Goal: Information Seeking & Learning: Find specific page/section

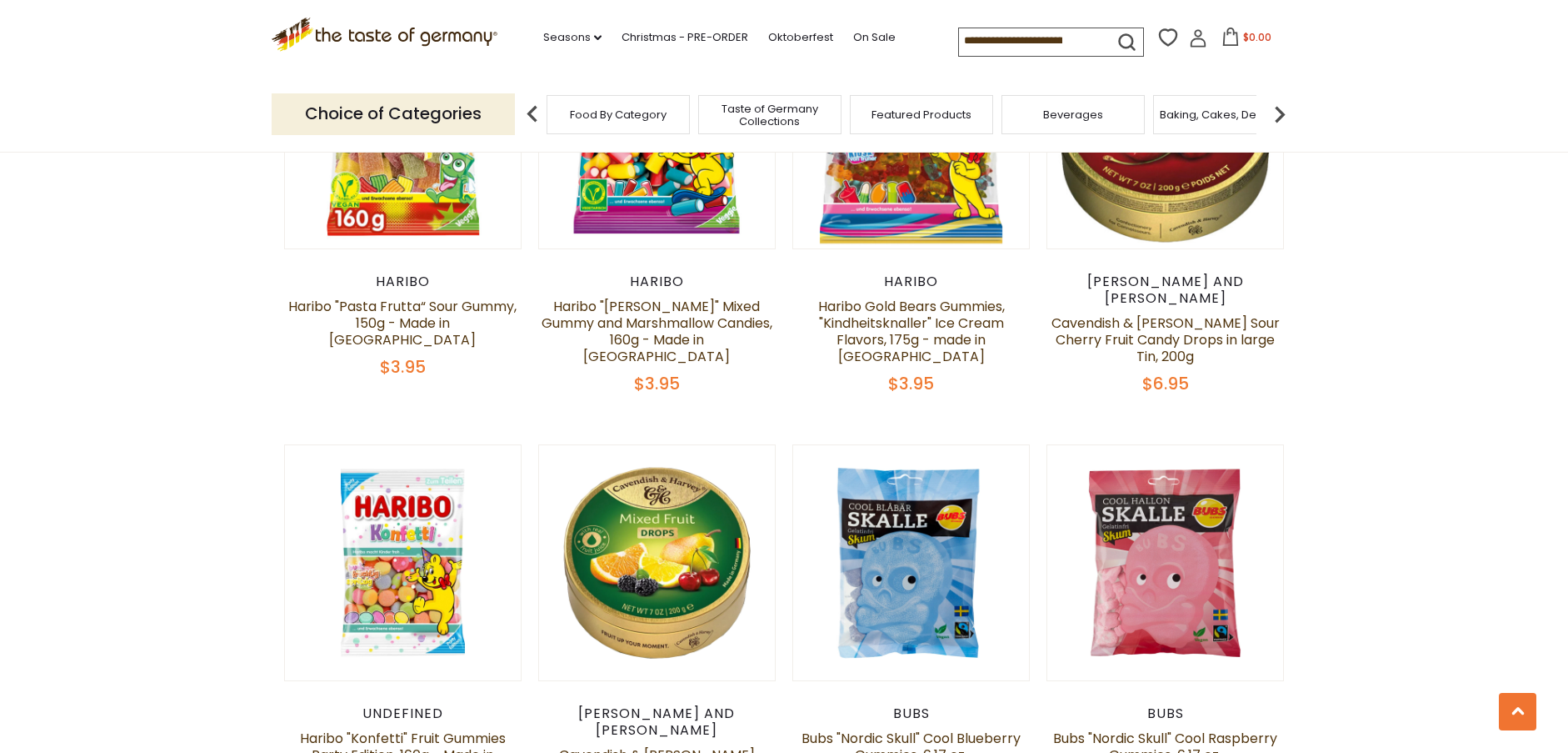
scroll to position [3834, 0]
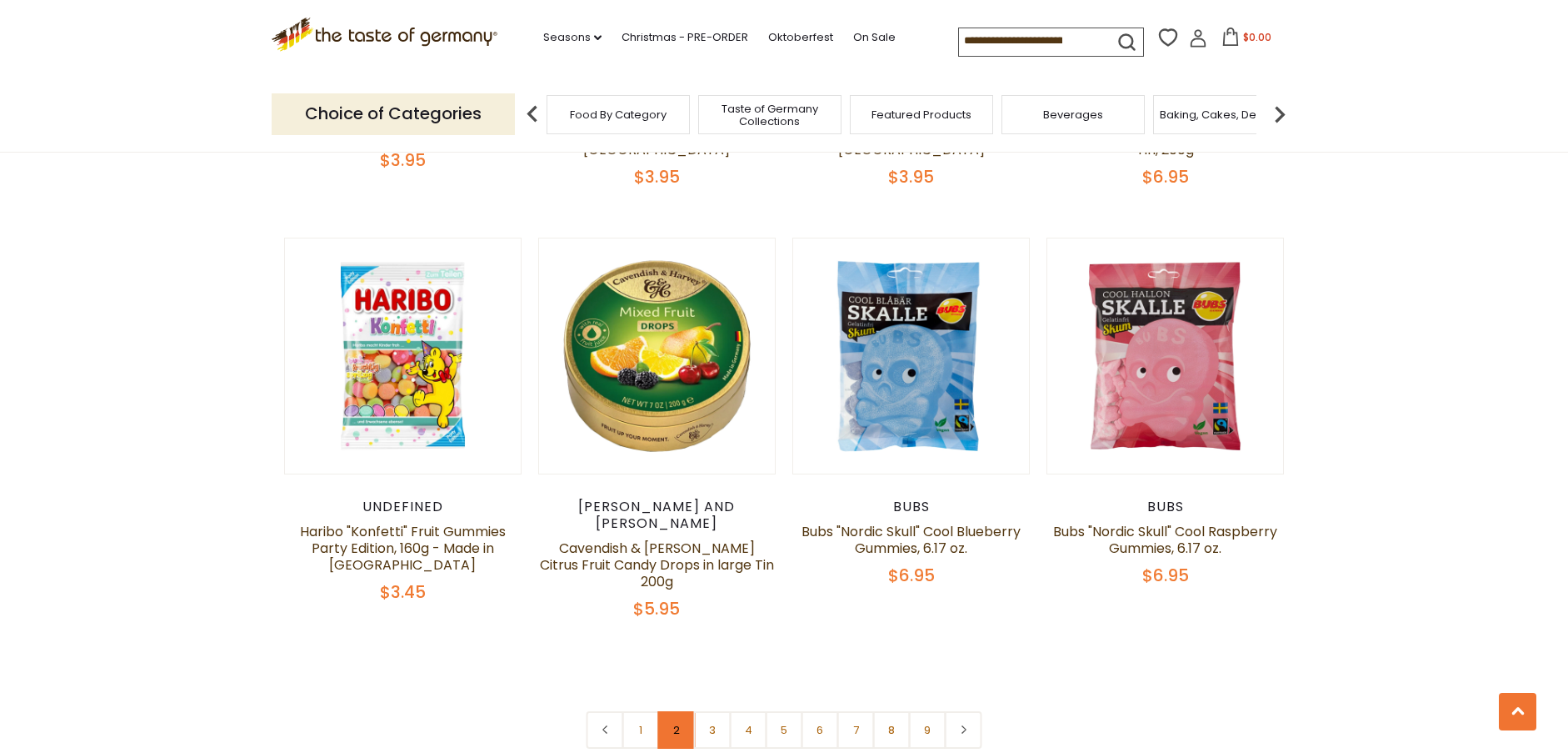
click at [672, 711] on link "2" at bounding box center [676, 730] width 37 height 37
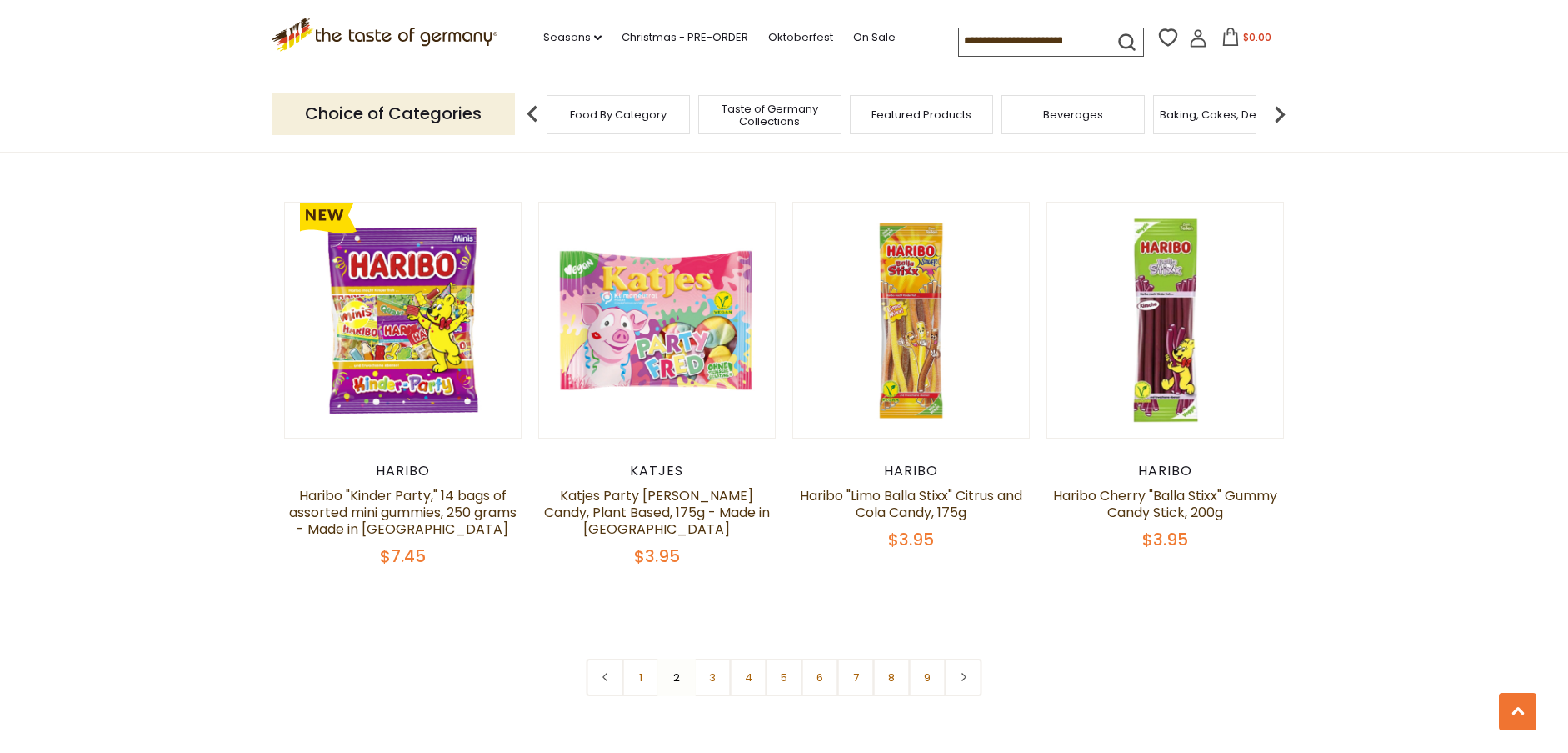
scroll to position [4153, 0]
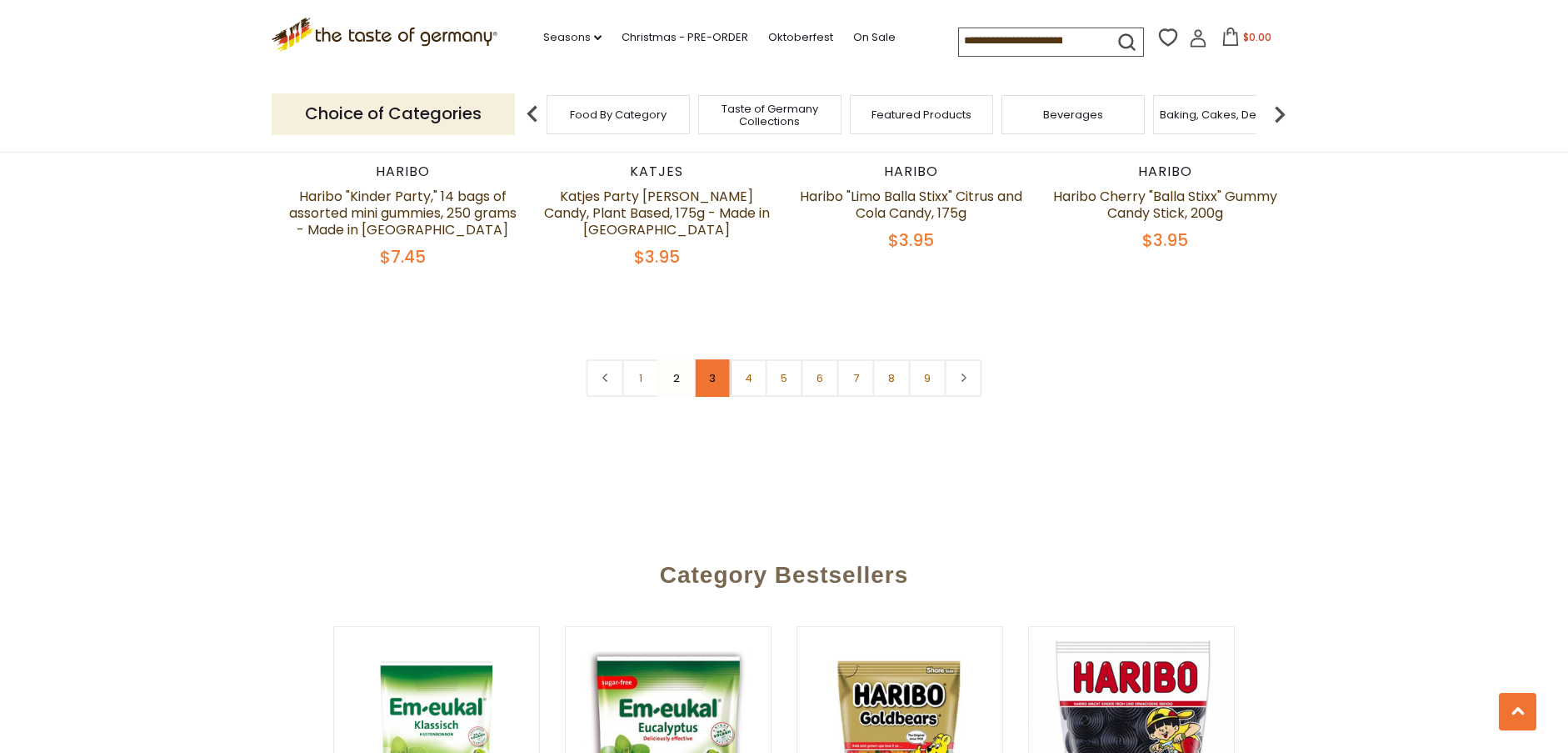
click at [719, 359] on link "3" at bounding box center [712, 377] width 37 height 37
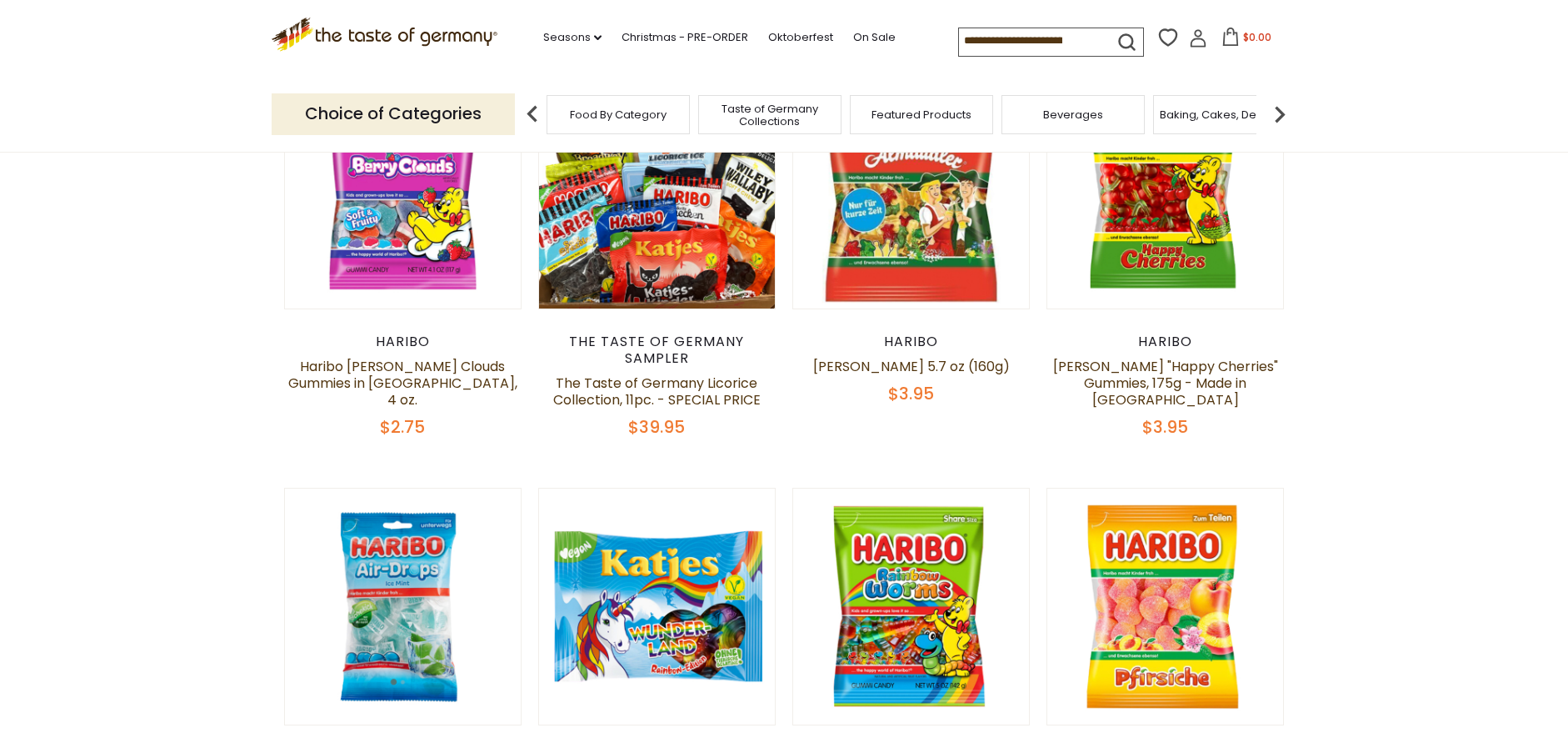
scroll to position [652, 0]
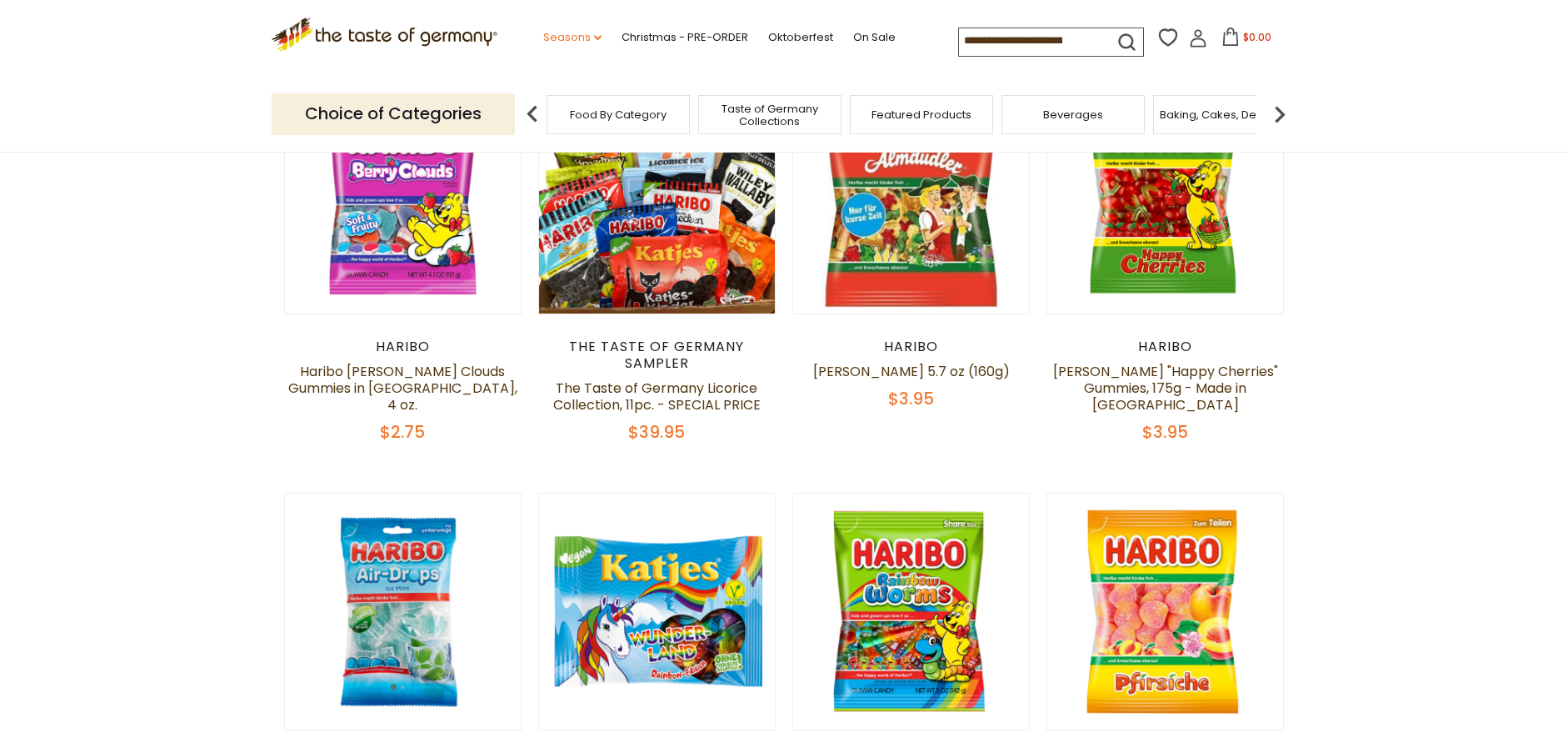
click at [594, 40] on icon "dropdown_arrow" at bounding box center [598, 37] width 8 height 6
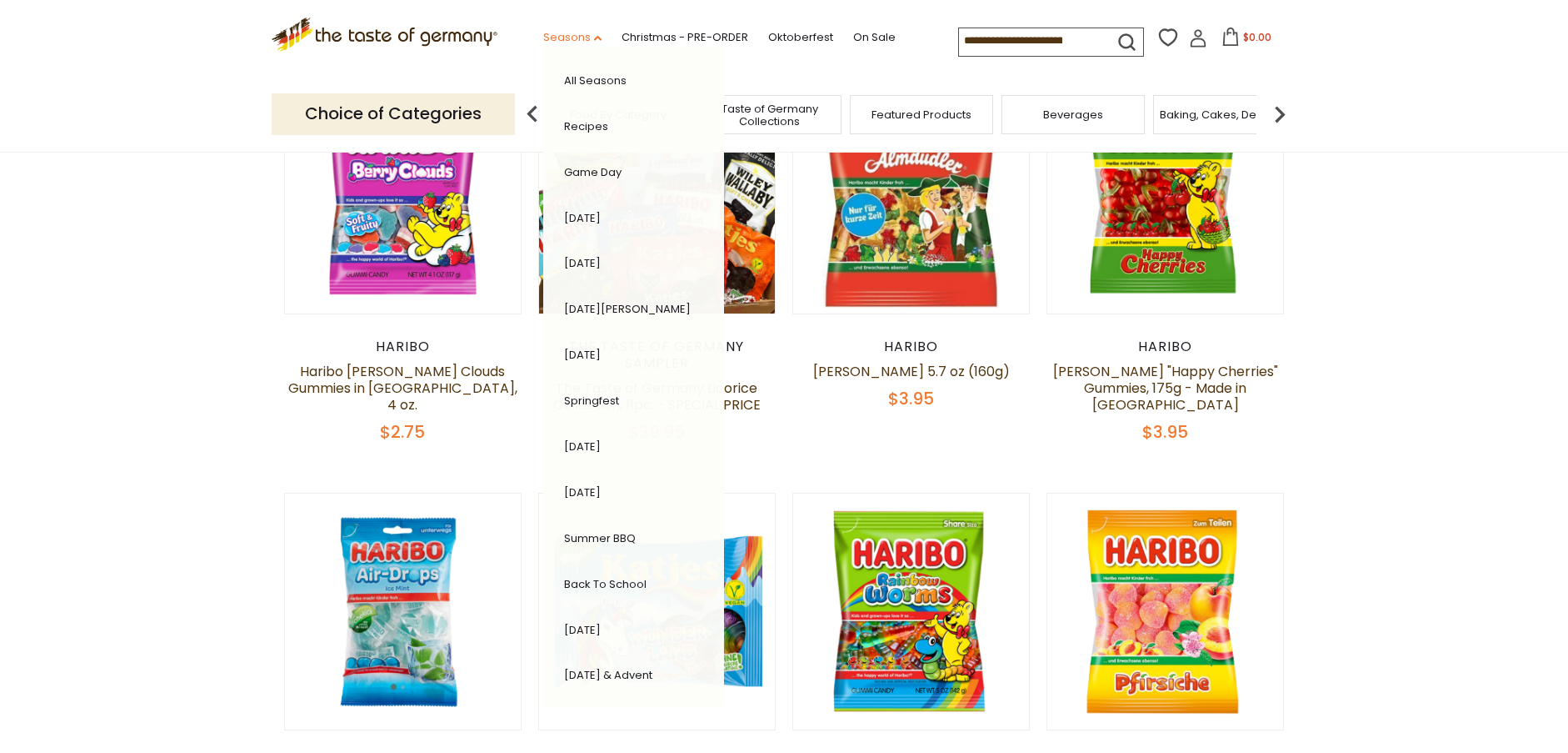
click at [594, 40] on icon at bounding box center [598, 38] width 8 height 5
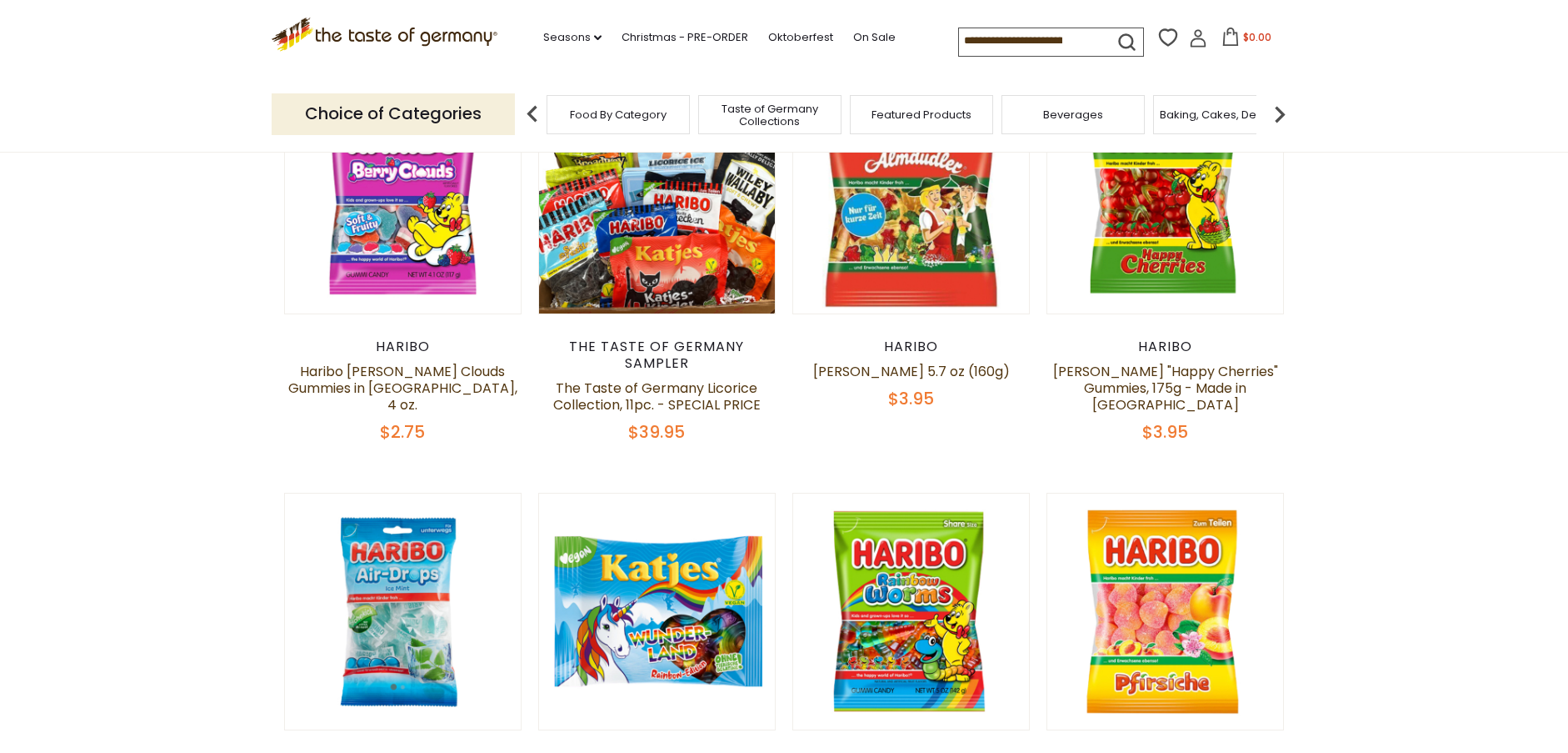
click at [1277, 113] on img at bounding box center [1280, 114] width 33 height 33
click at [1119, 120] on div "Candy" at bounding box center [1086, 115] width 143 height 39
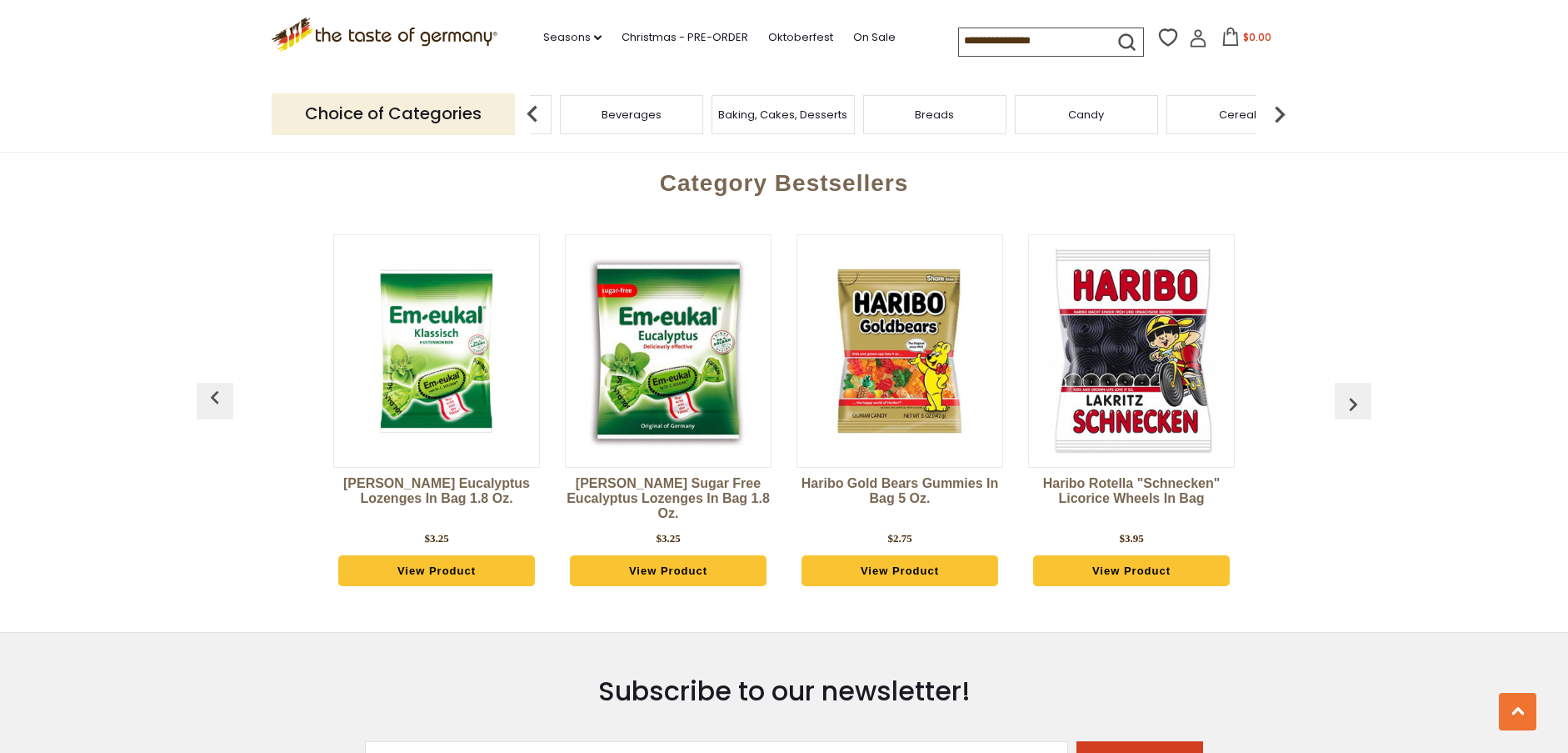
scroll to position [4403, 0]
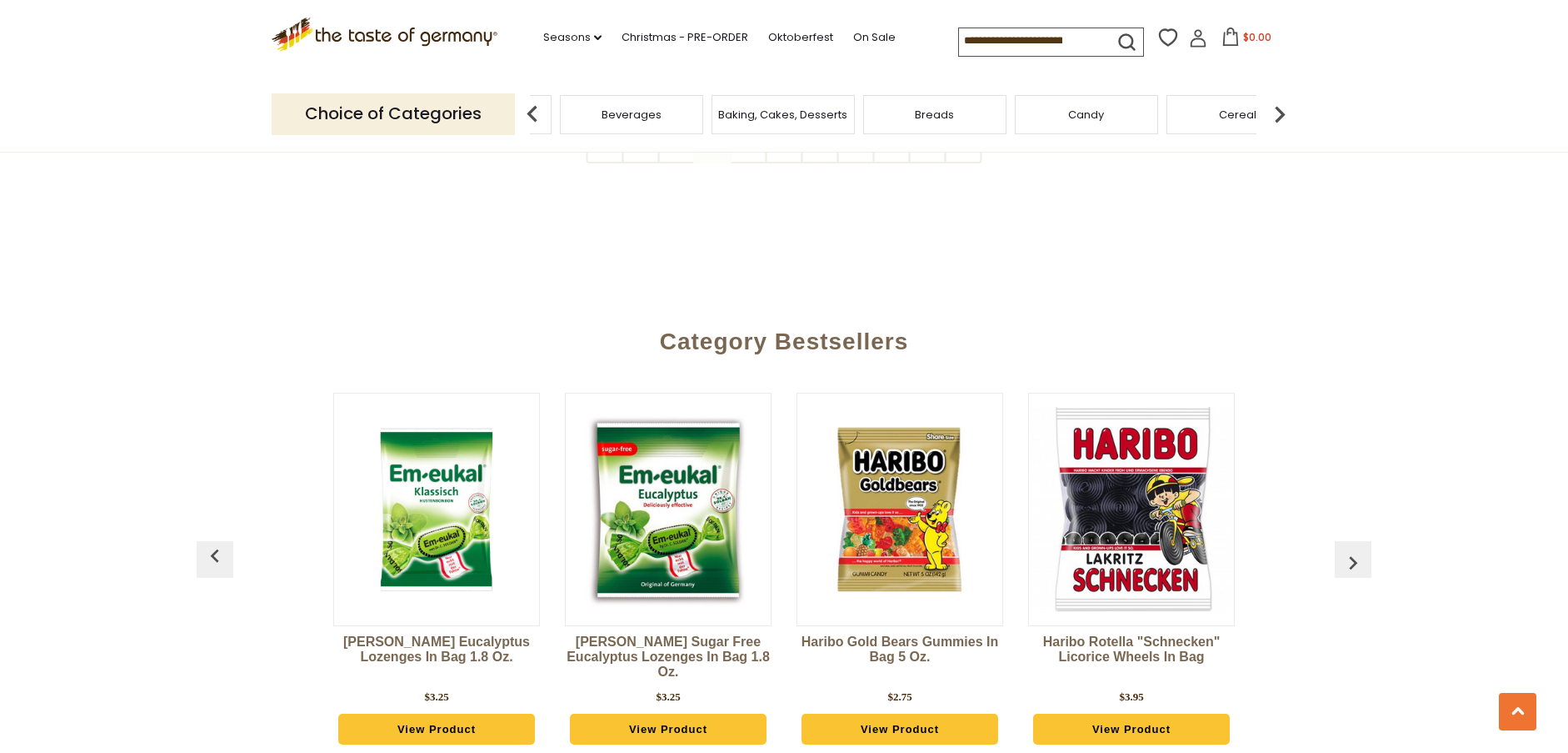
click at [1339, 541] on button "button" at bounding box center [1353, 560] width 36 height 36
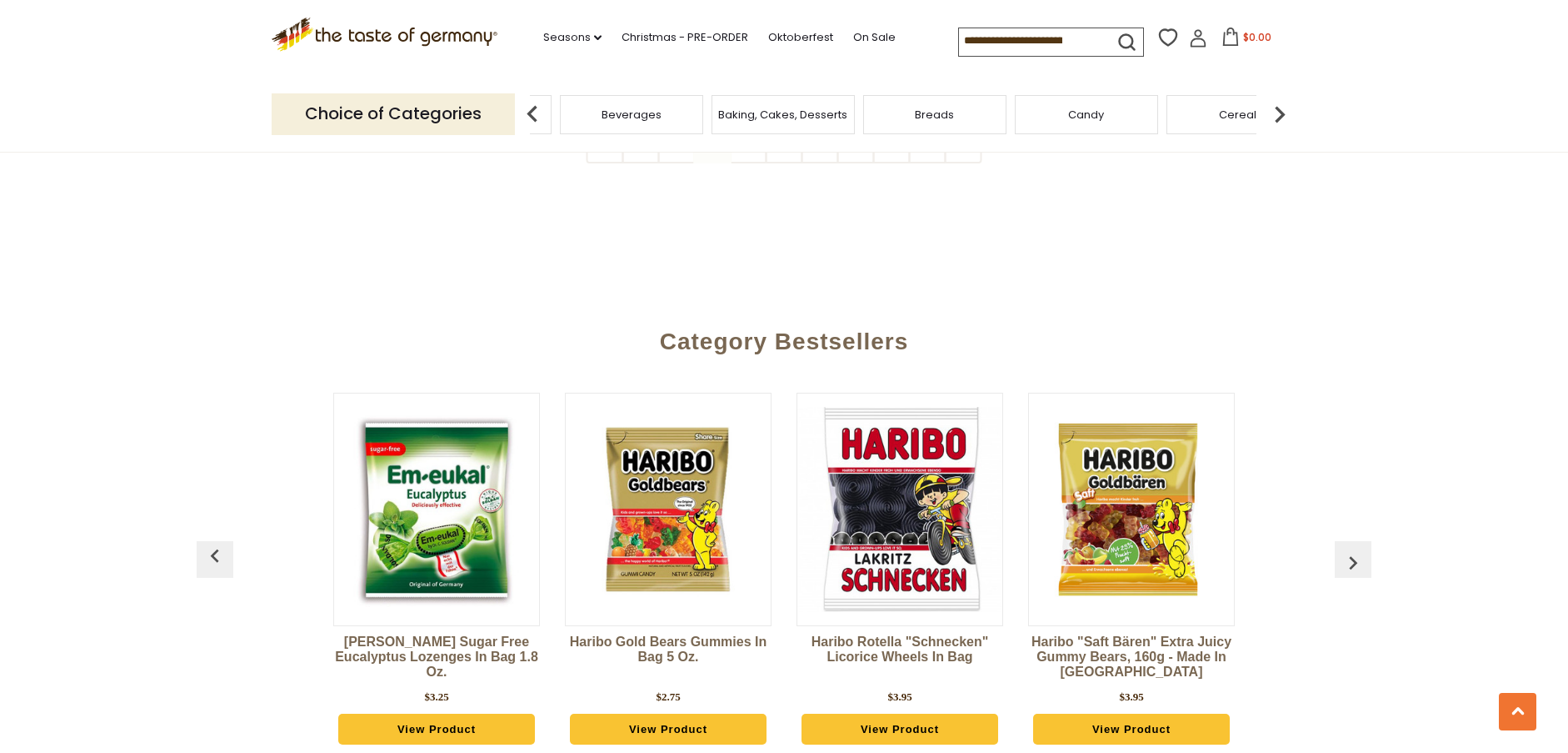
click at [1339, 541] on button "button" at bounding box center [1353, 560] width 36 height 36
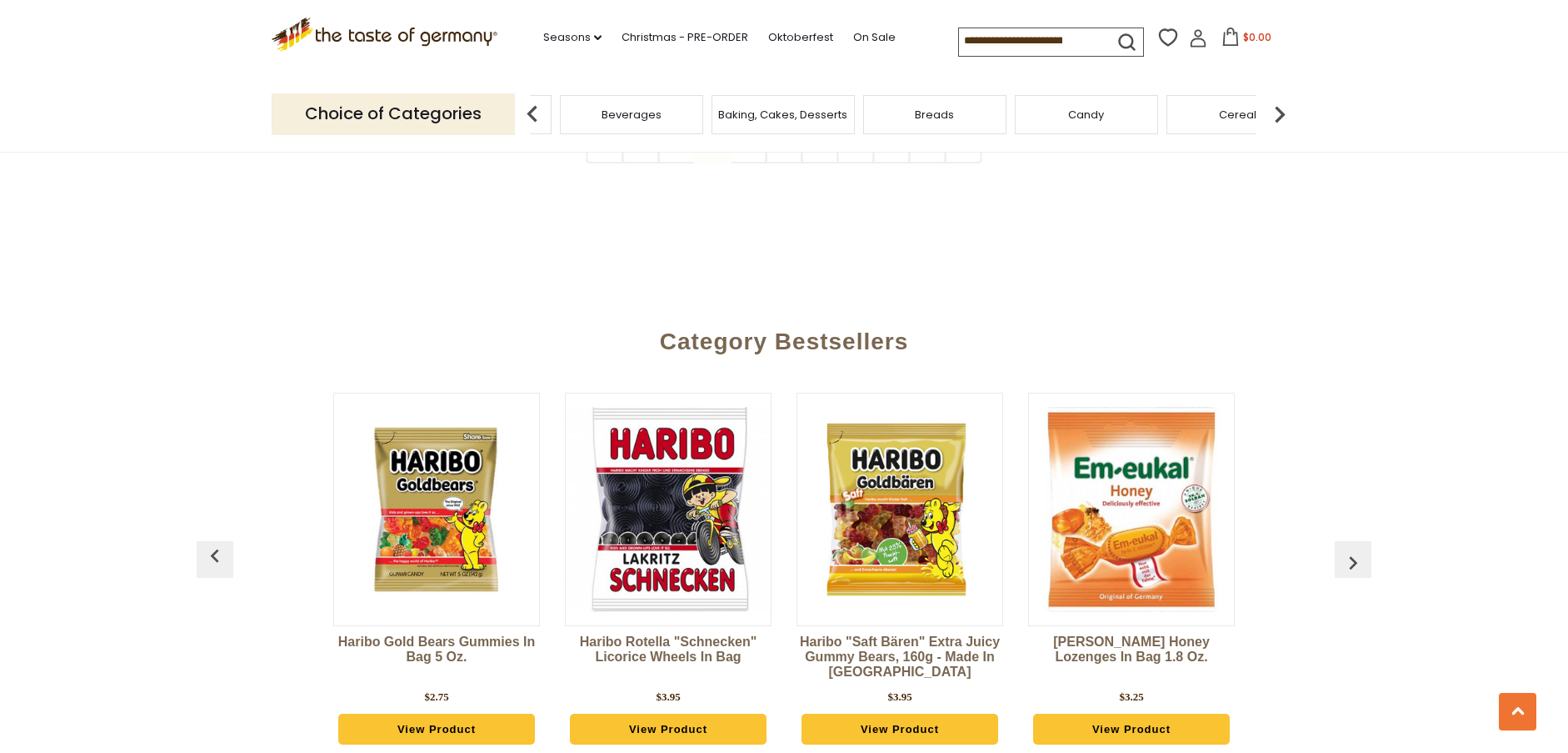
click at [1339, 541] on button "button" at bounding box center [1353, 560] width 36 height 36
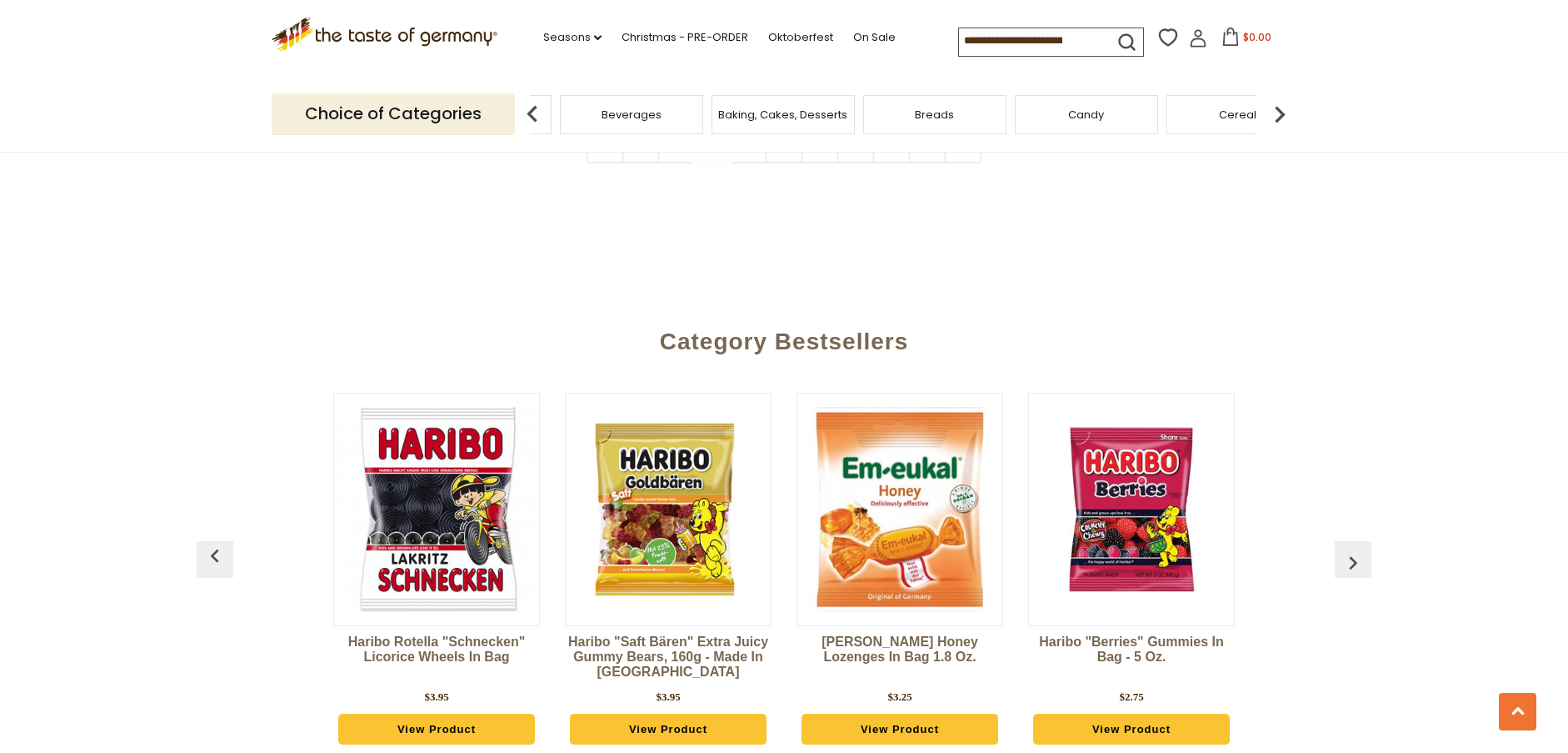
click at [1339, 541] on button "button" at bounding box center [1353, 560] width 36 height 36
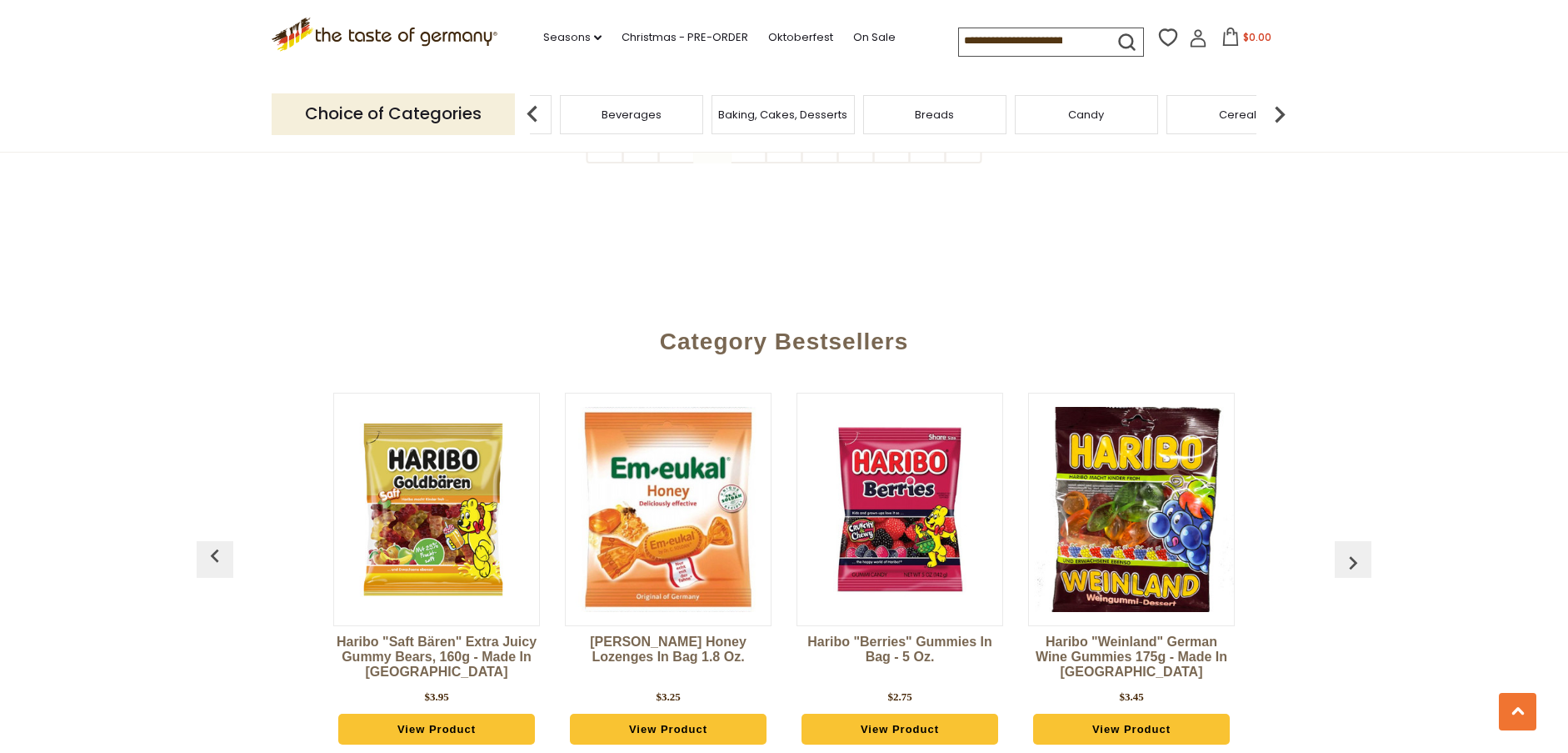
click at [1339, 541] on button "button" at bounding box center [1353, 560] width 36 height 36
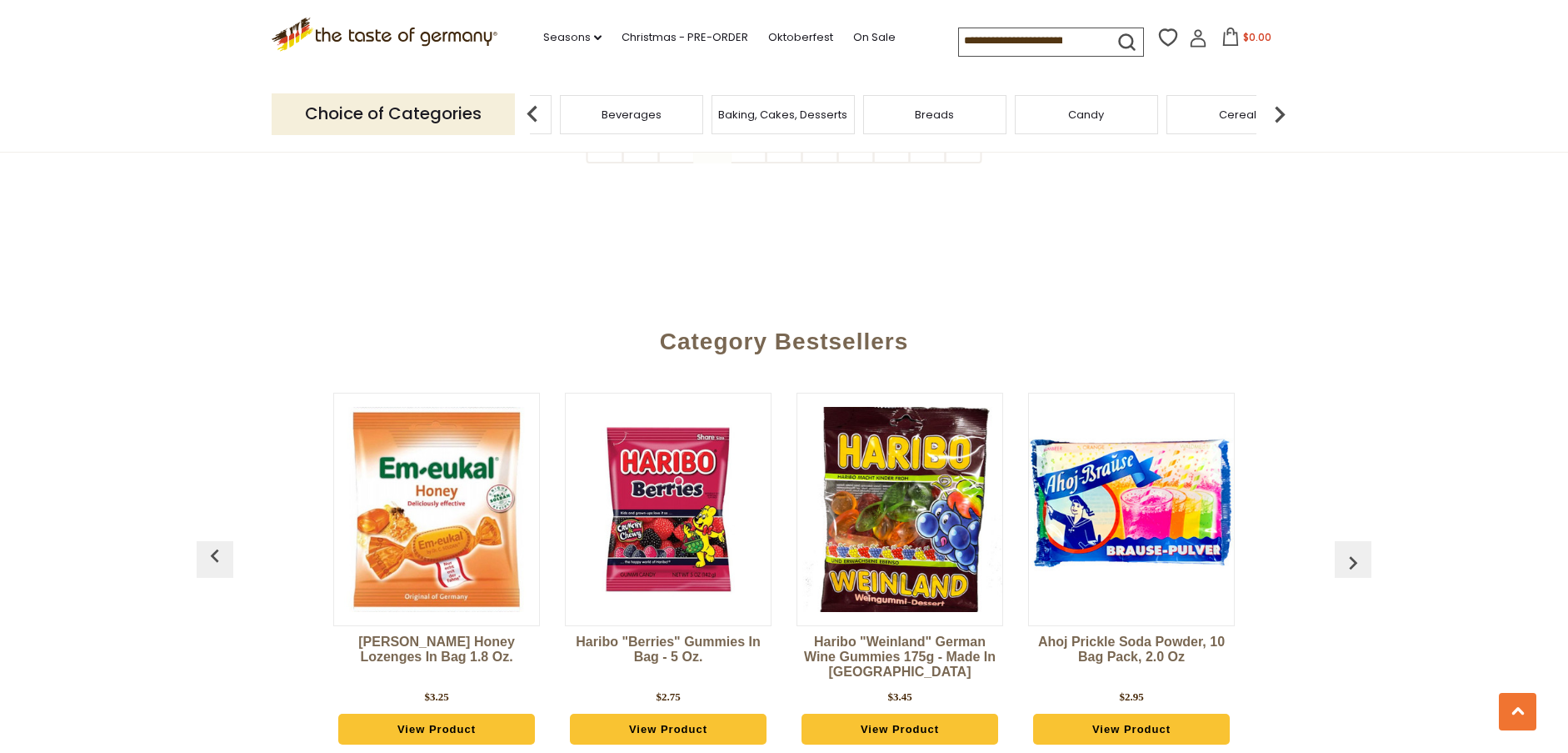
click at [1339, 541] on button "button" at bounding box center [1353, 560] width 36 height 36
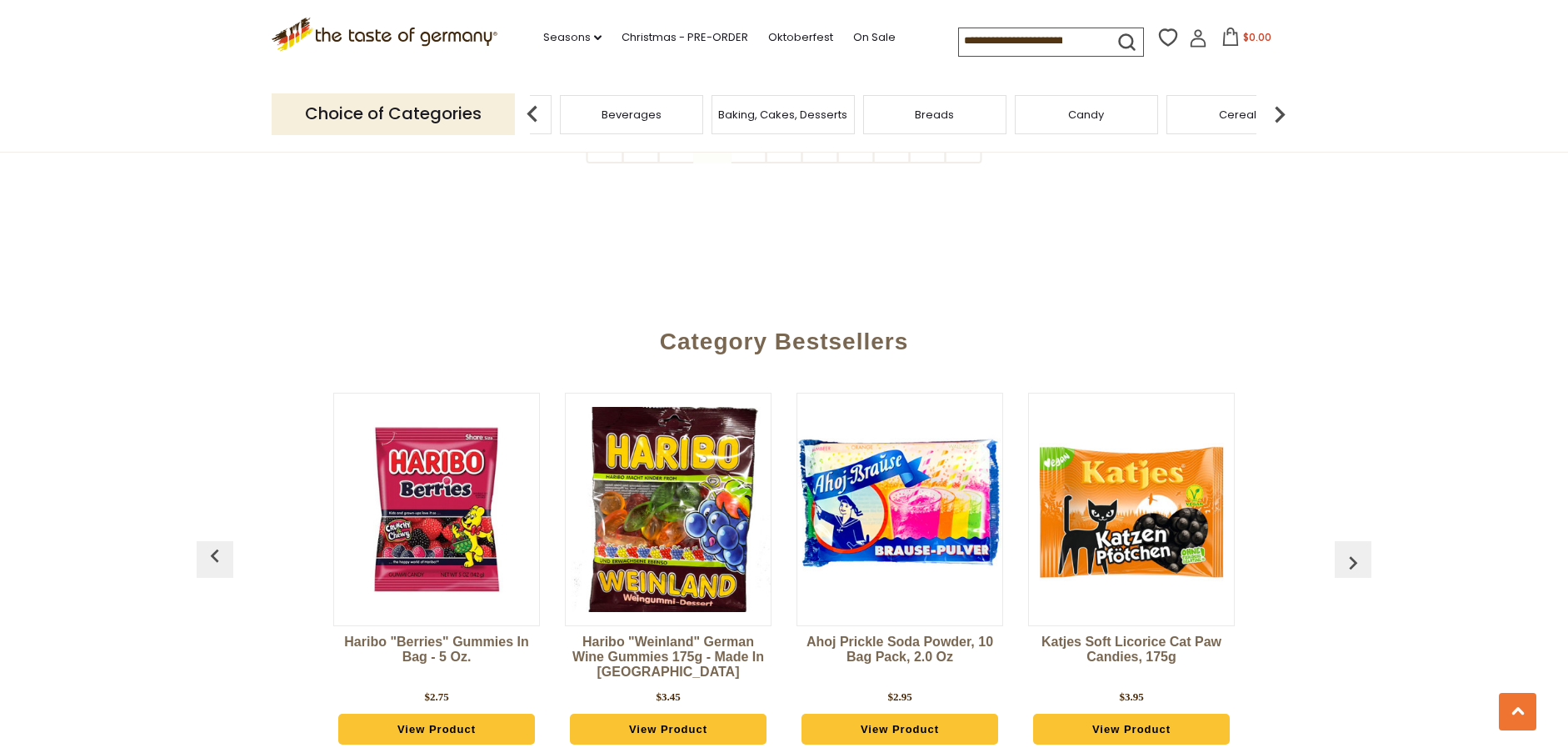
click at [1339, 541] on button "button" at bounding box center [1353, 560] width 36 height 36
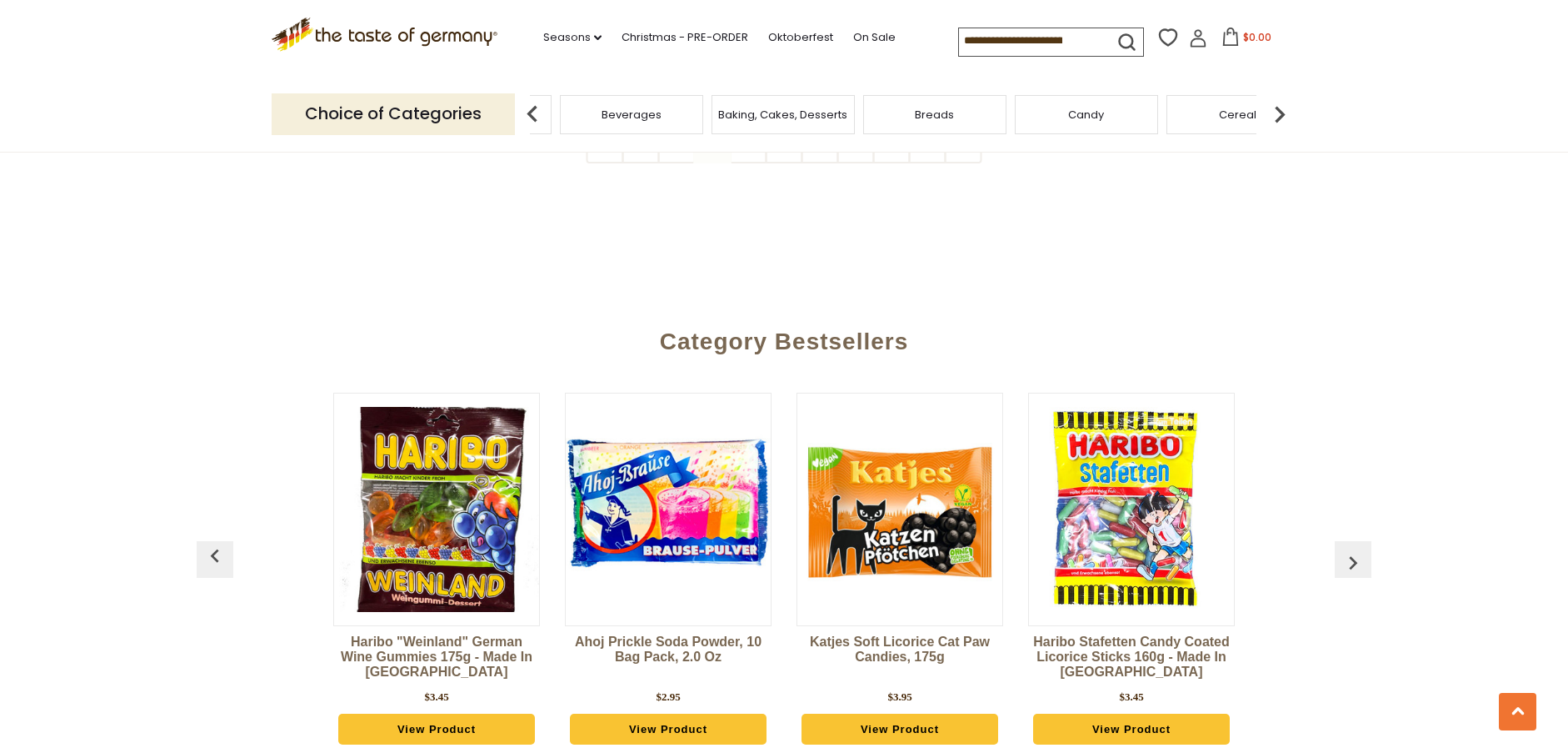
click at [1339, 541] on button "button" at bounding box center [1353, 560] width 36 height 36
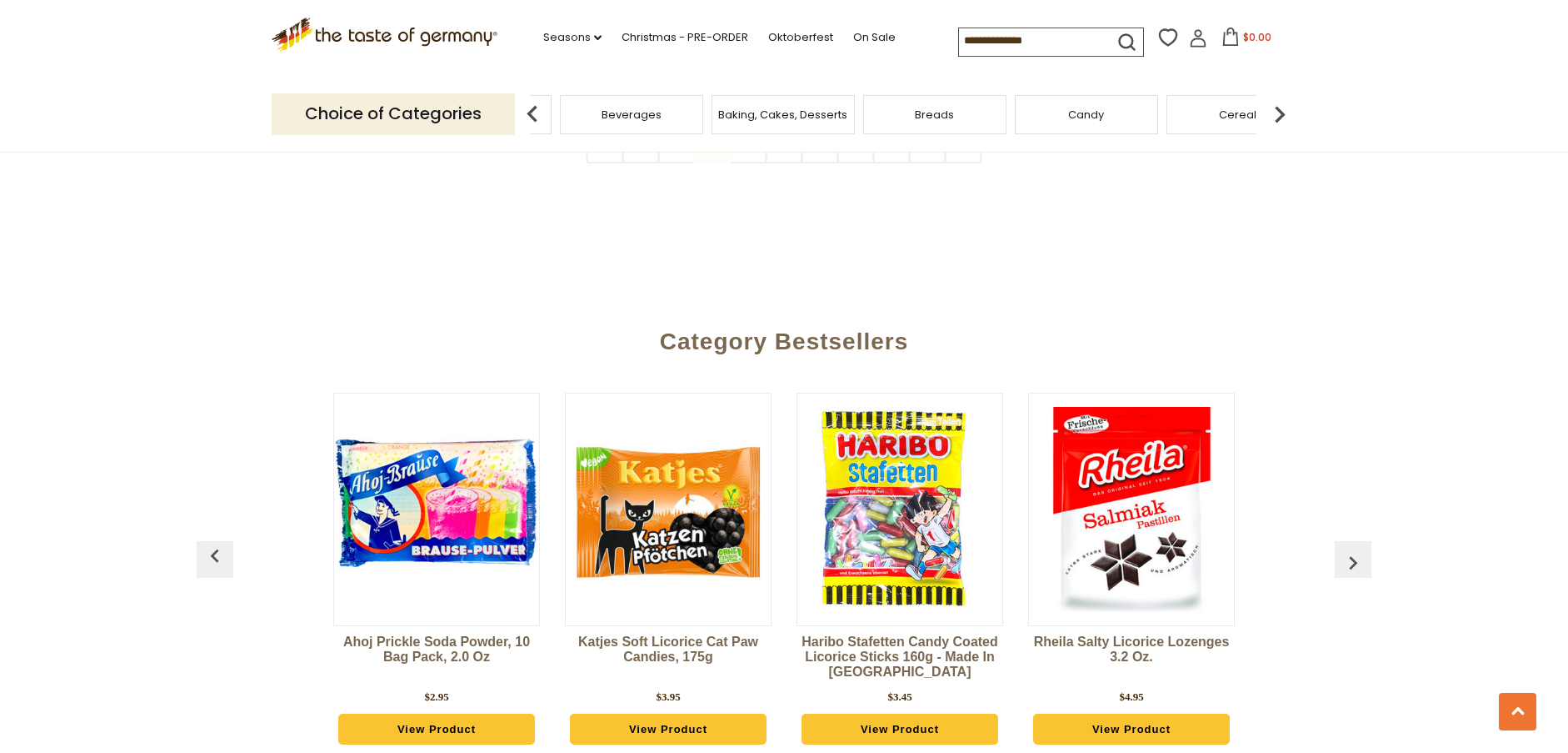
click at [1339, 541] on button "button" at bounding box center [1353, 560] width 36 height 36
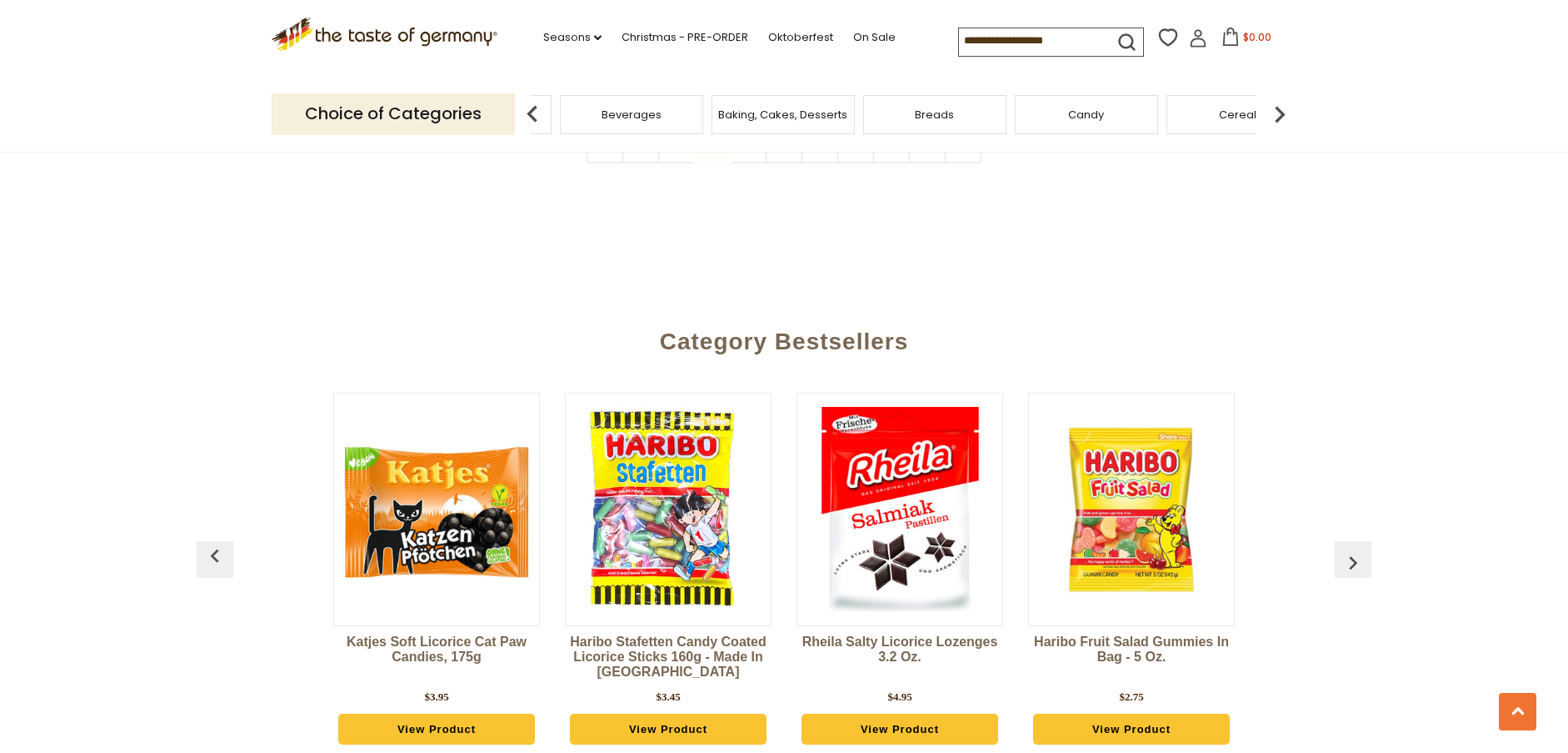
click at [1339, 541] on button "button" at bounding box center [1353, 560] width 36 height 36
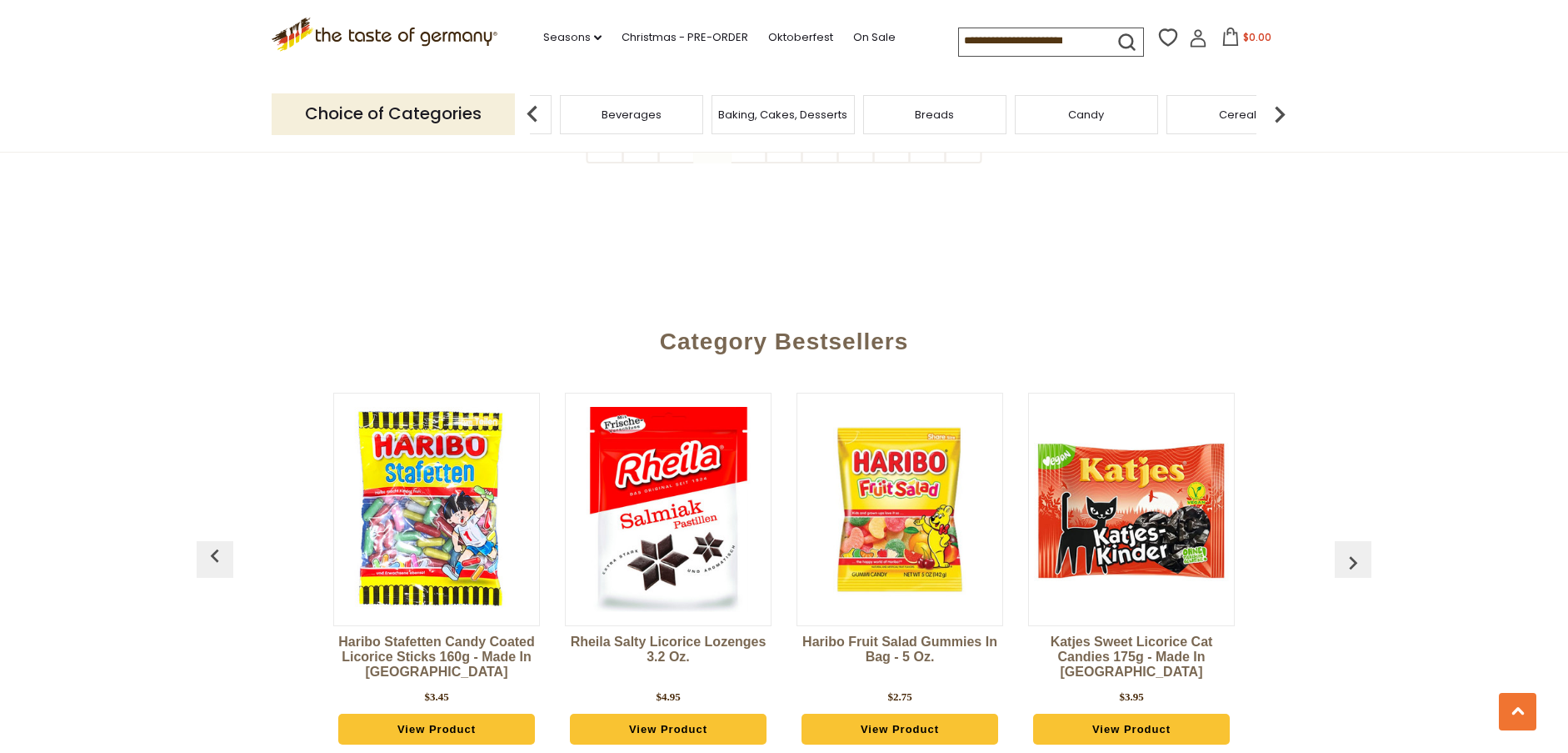
click at [1339, 541] on button "button" at bounding box center [1353, 560] width 36 height 36
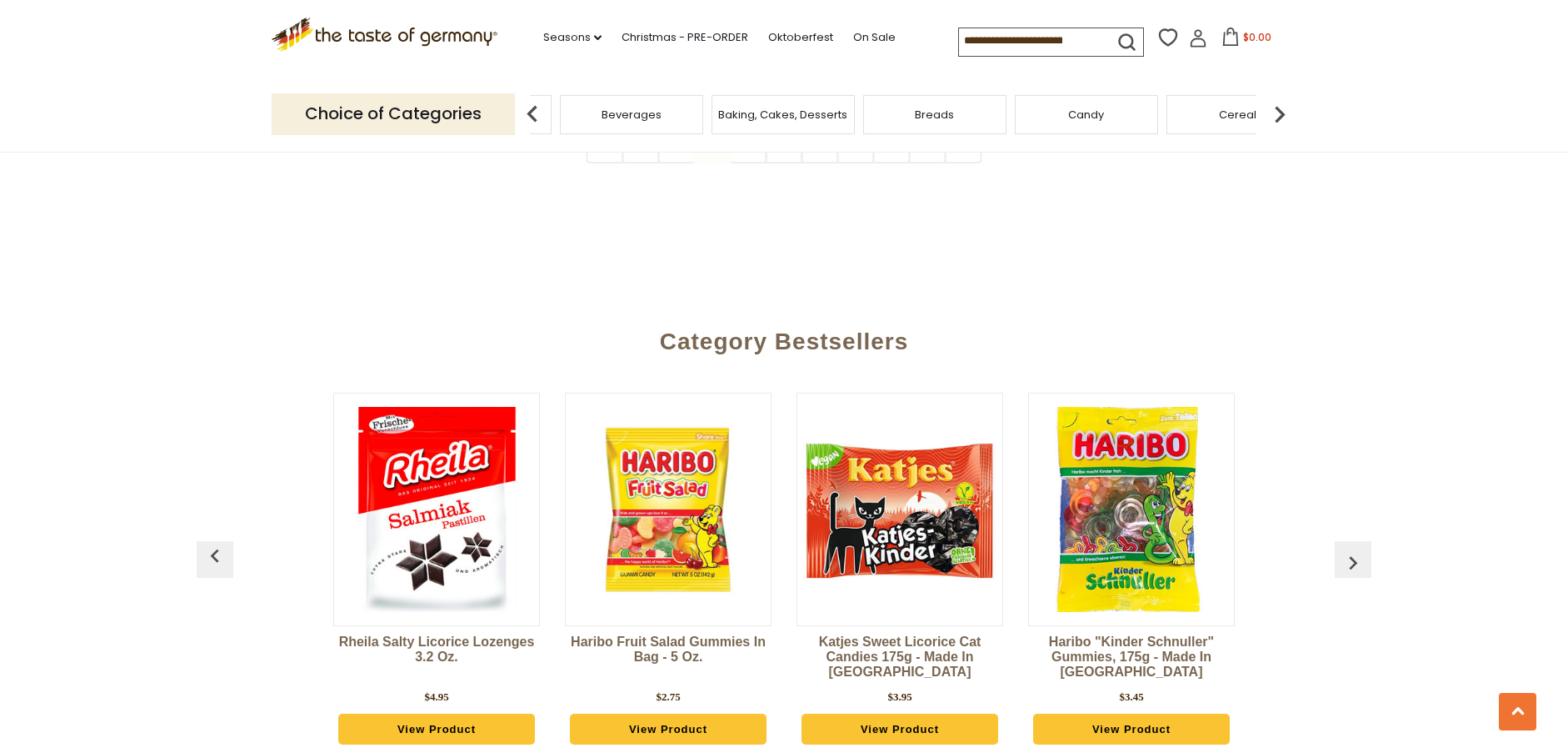
click at [1339, 541] on button "button" at bounding box center [1353, 560] width 36 height 36
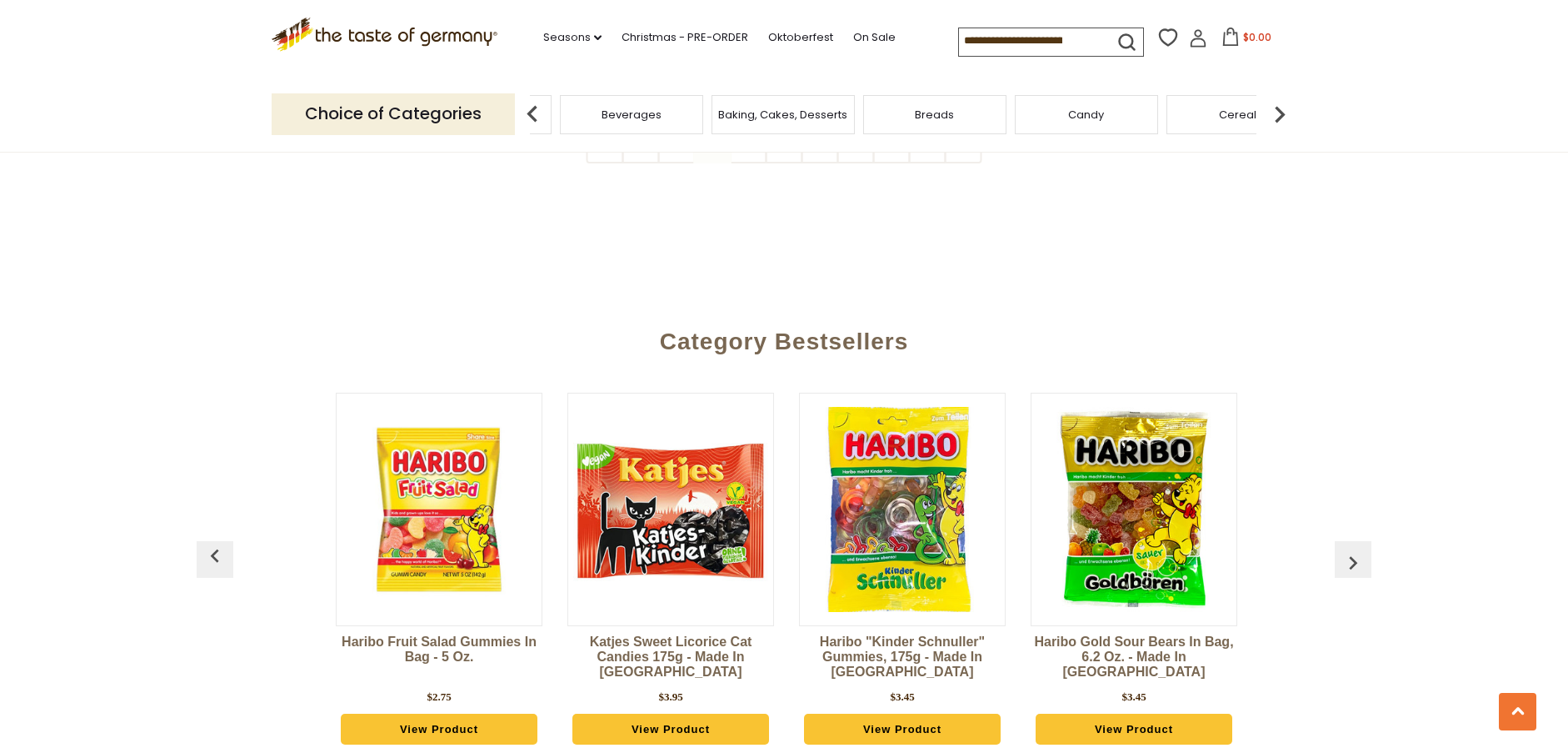
scroll to position [0, 2780]
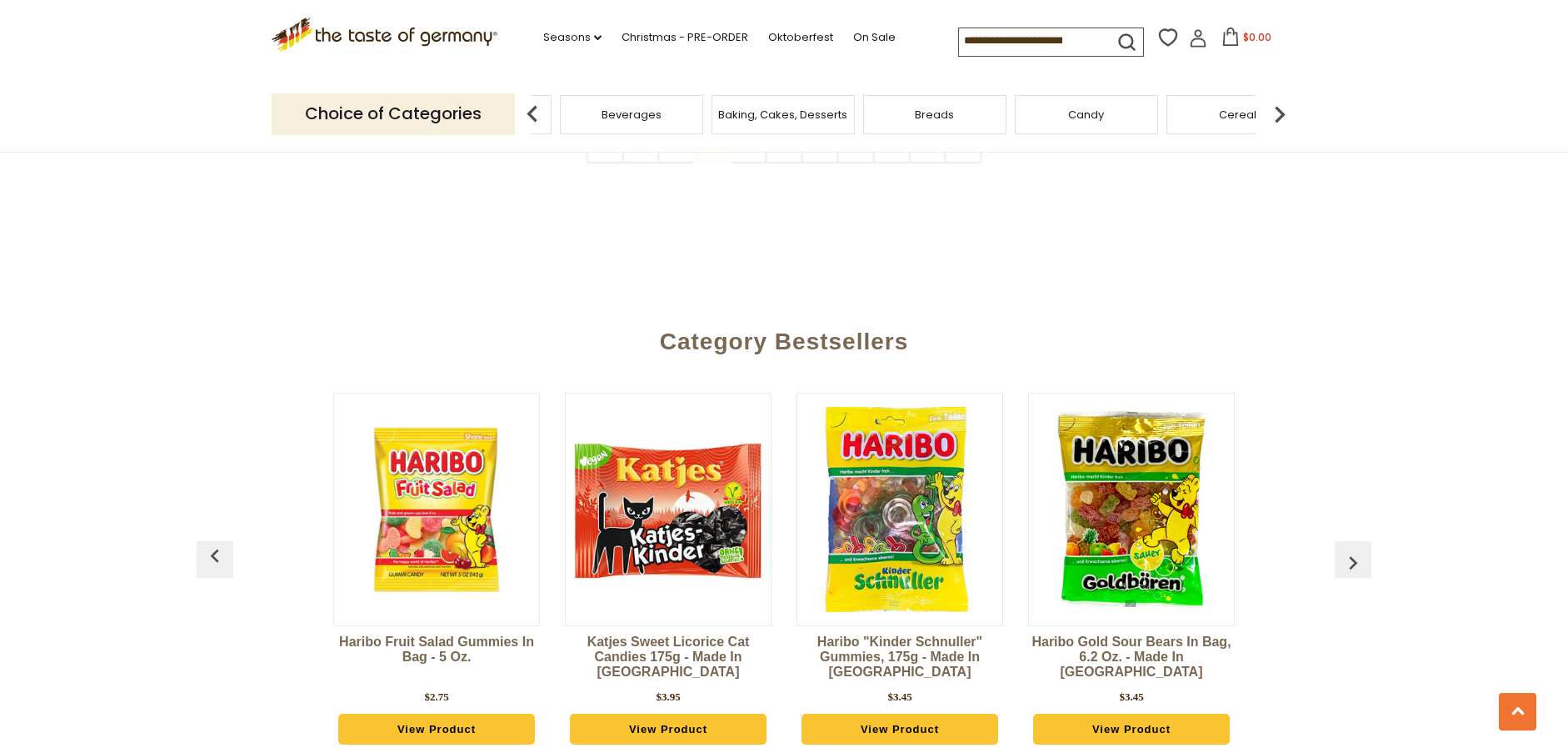
click at [1339, 541] on button "button" at bounding box center [1353, 560] width 36 height 36
click at [1347, 549] on img "button" at bounding box center [1353, 562] width 27 height 27
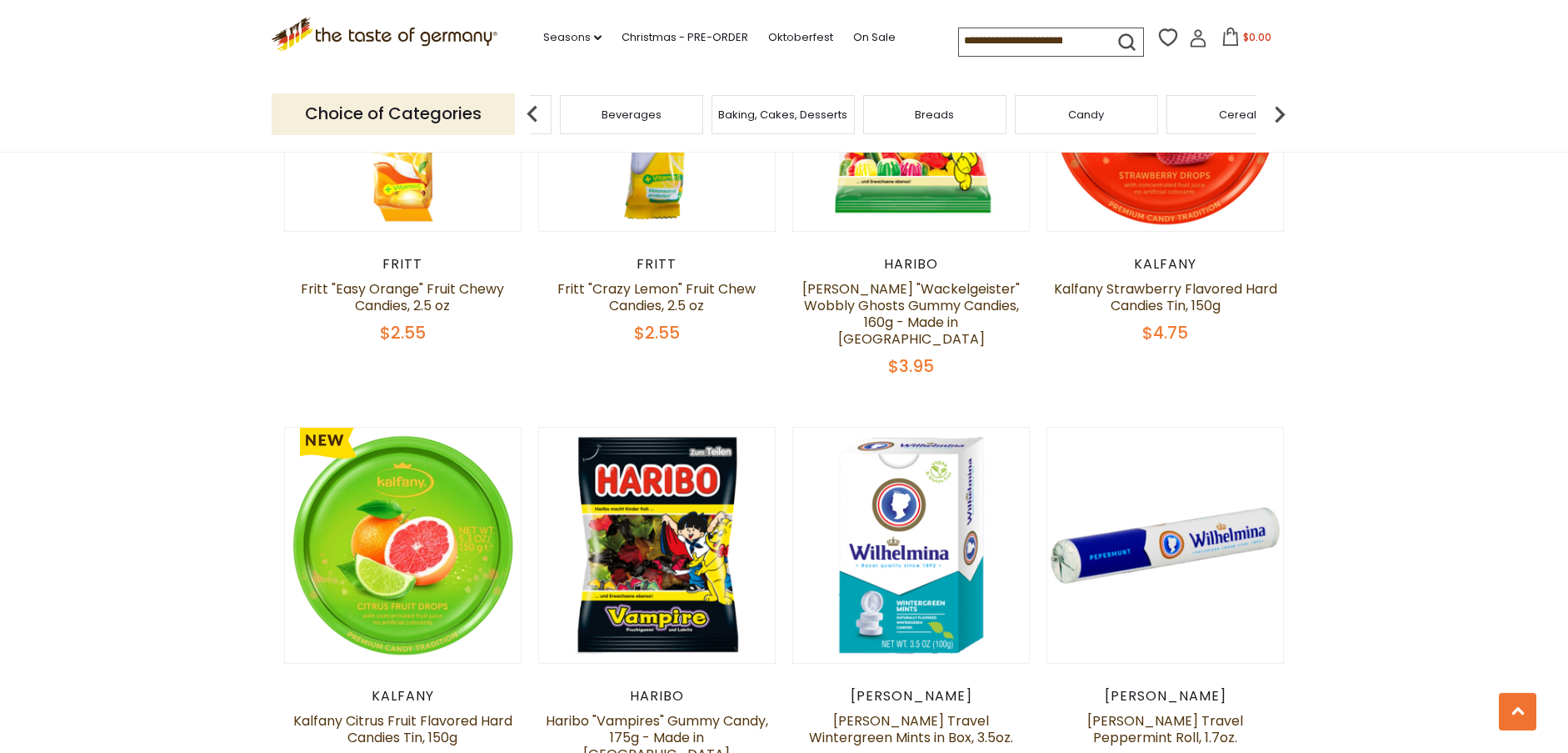
scroll to position [4063, 0]
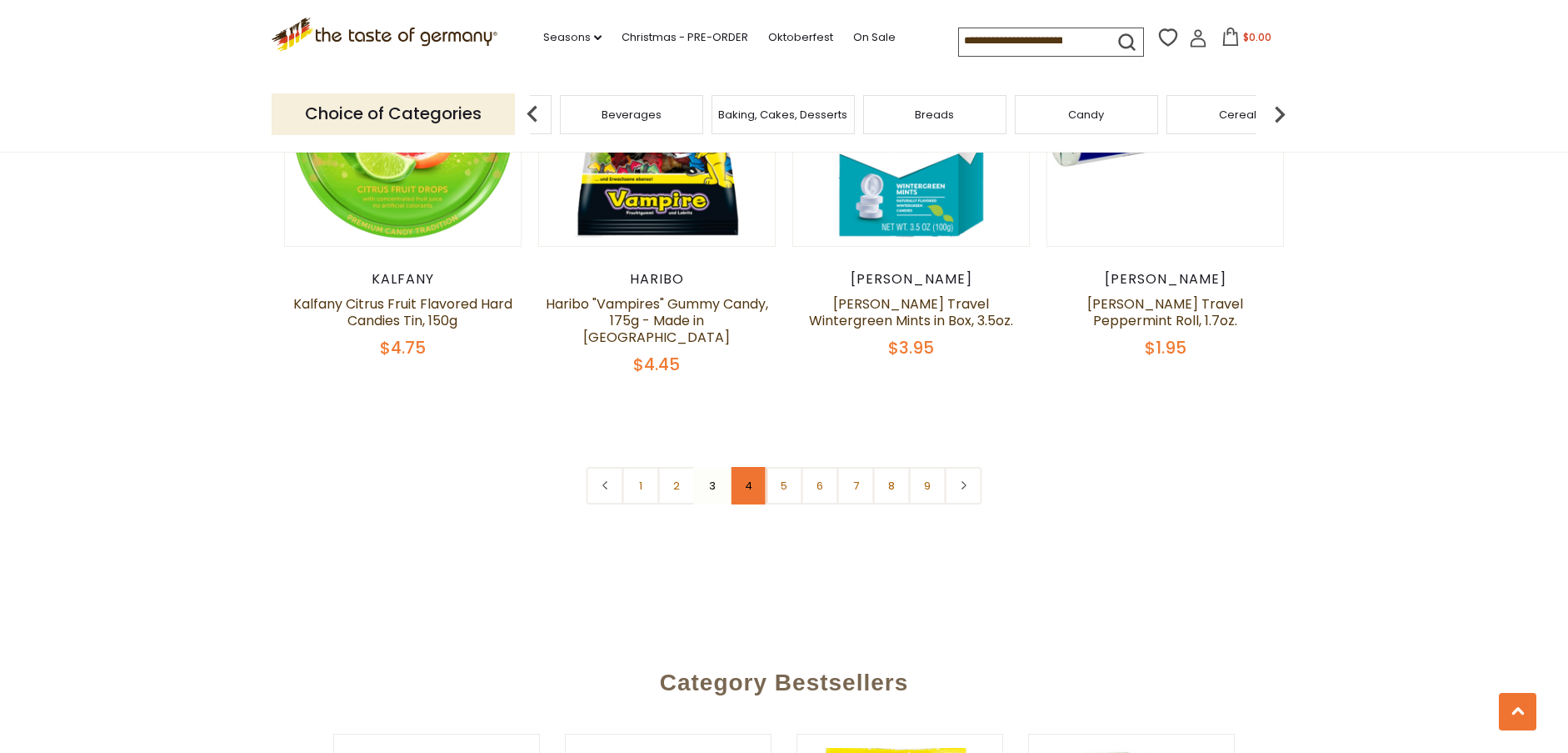
click at [742, 467] on link "4" at bounding box center [748, 485] width 37 height 37
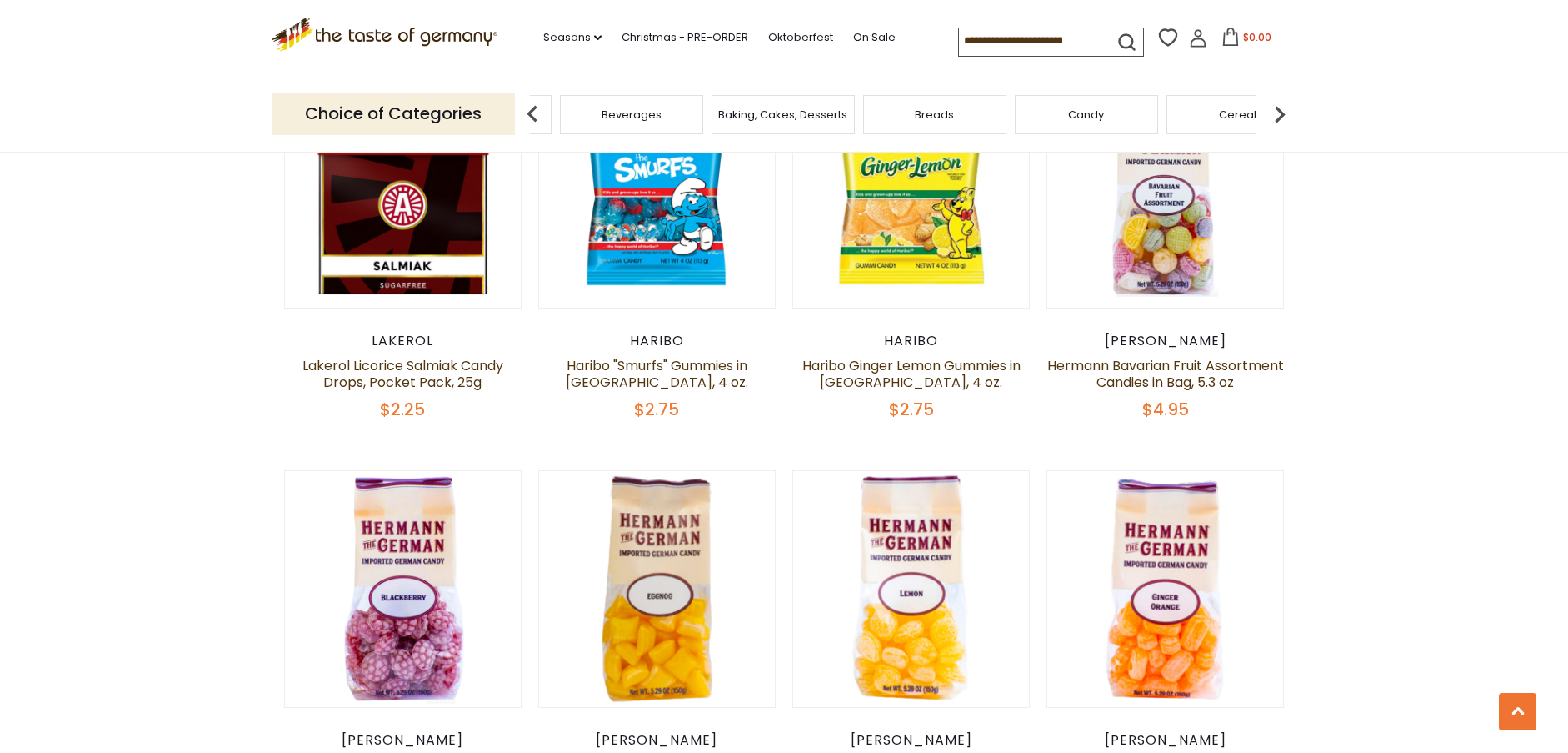
scroll to position [652, 0]
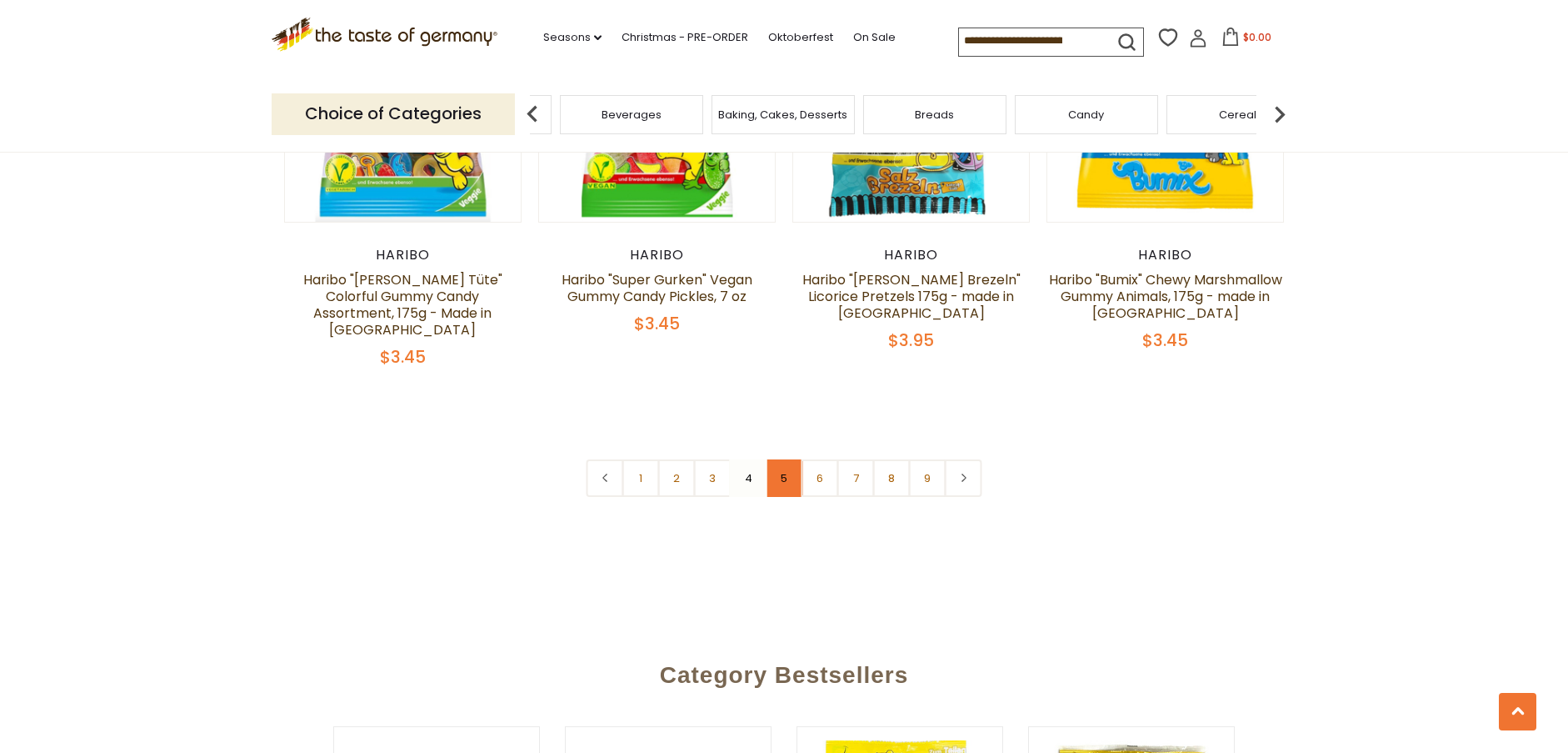
click at [777, 459] on link "5" at bounding box center [784, 477] width 37 height 37
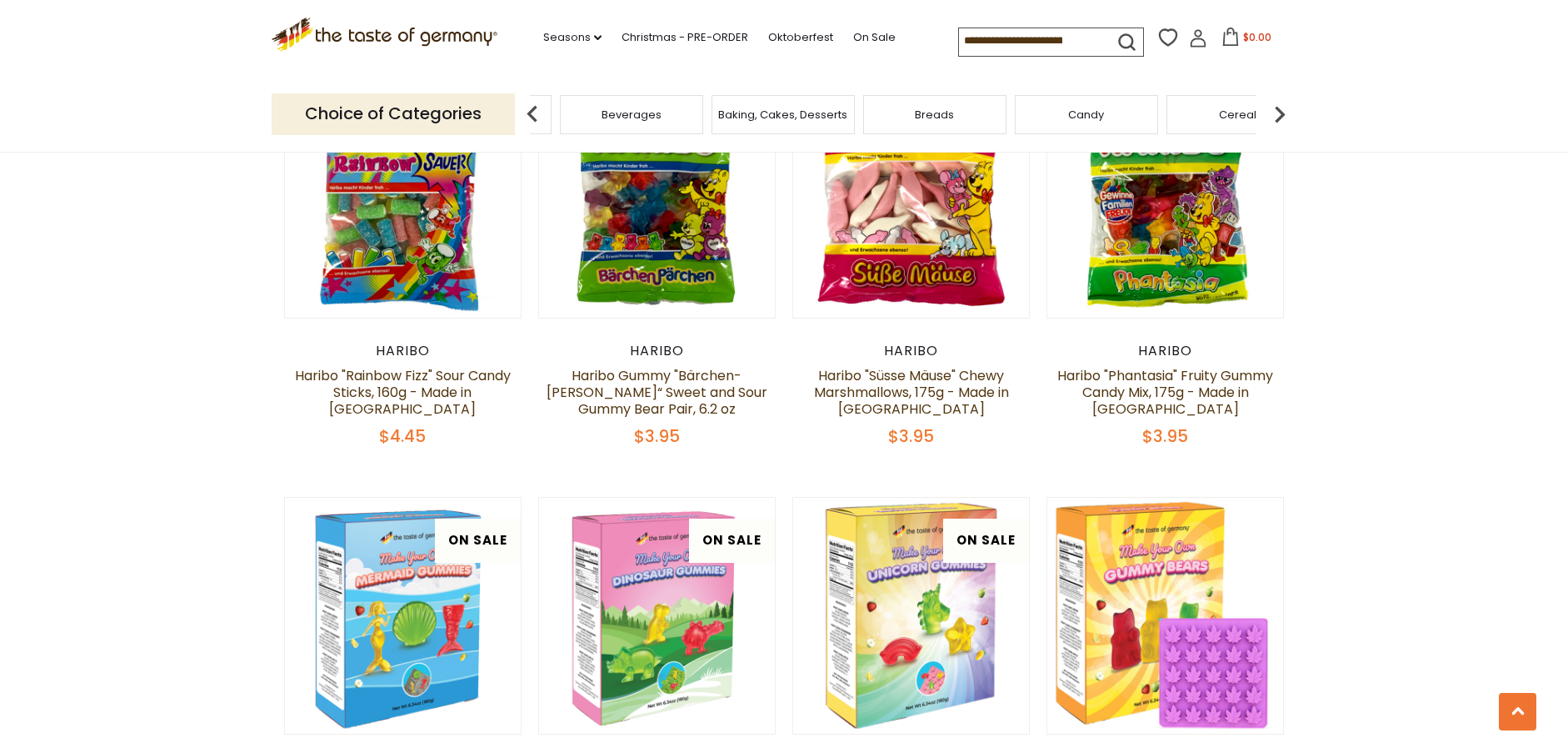
scroll to position [1319, 0]
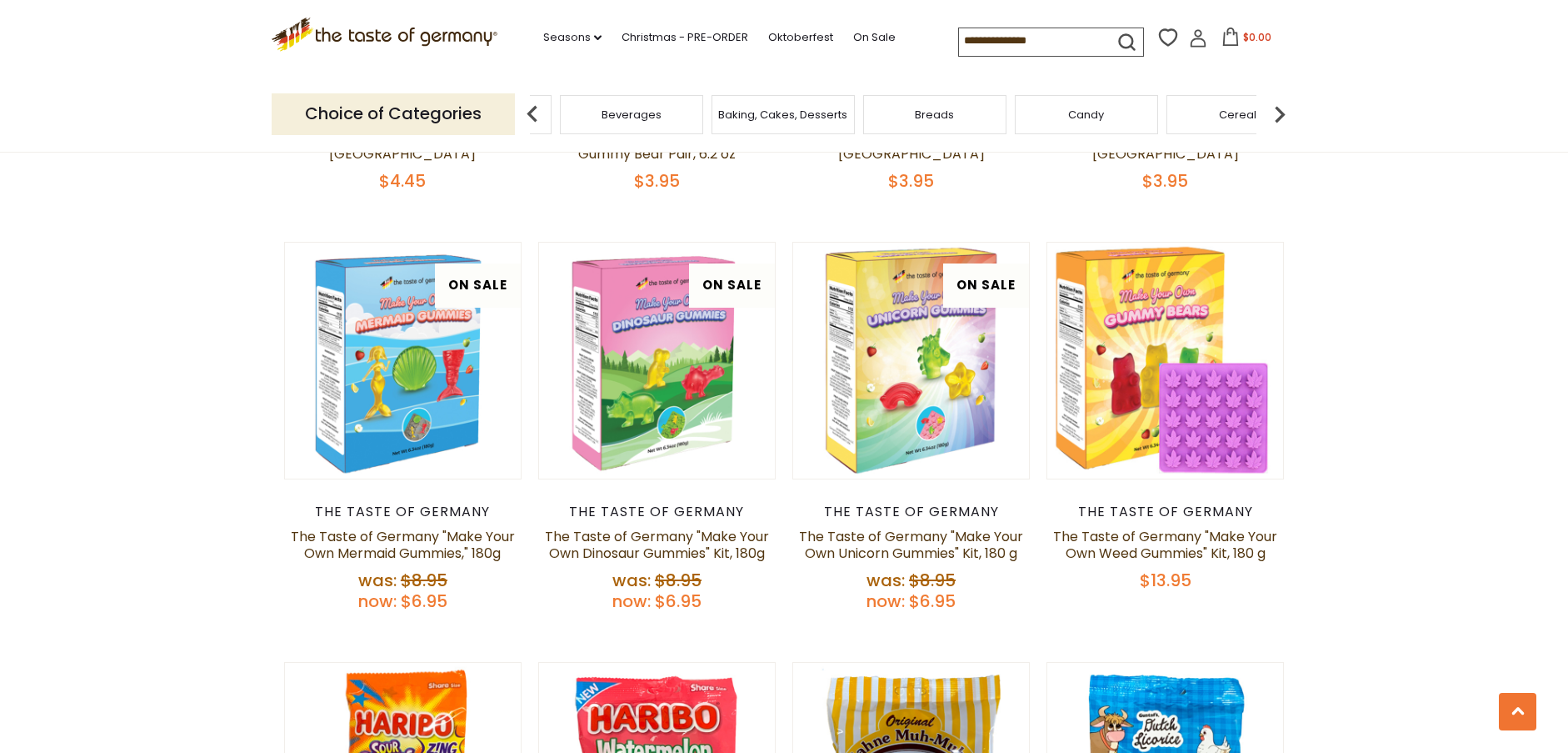
click at [1029, 36] on input at bounding box center [1029, 40] width 140 height 23
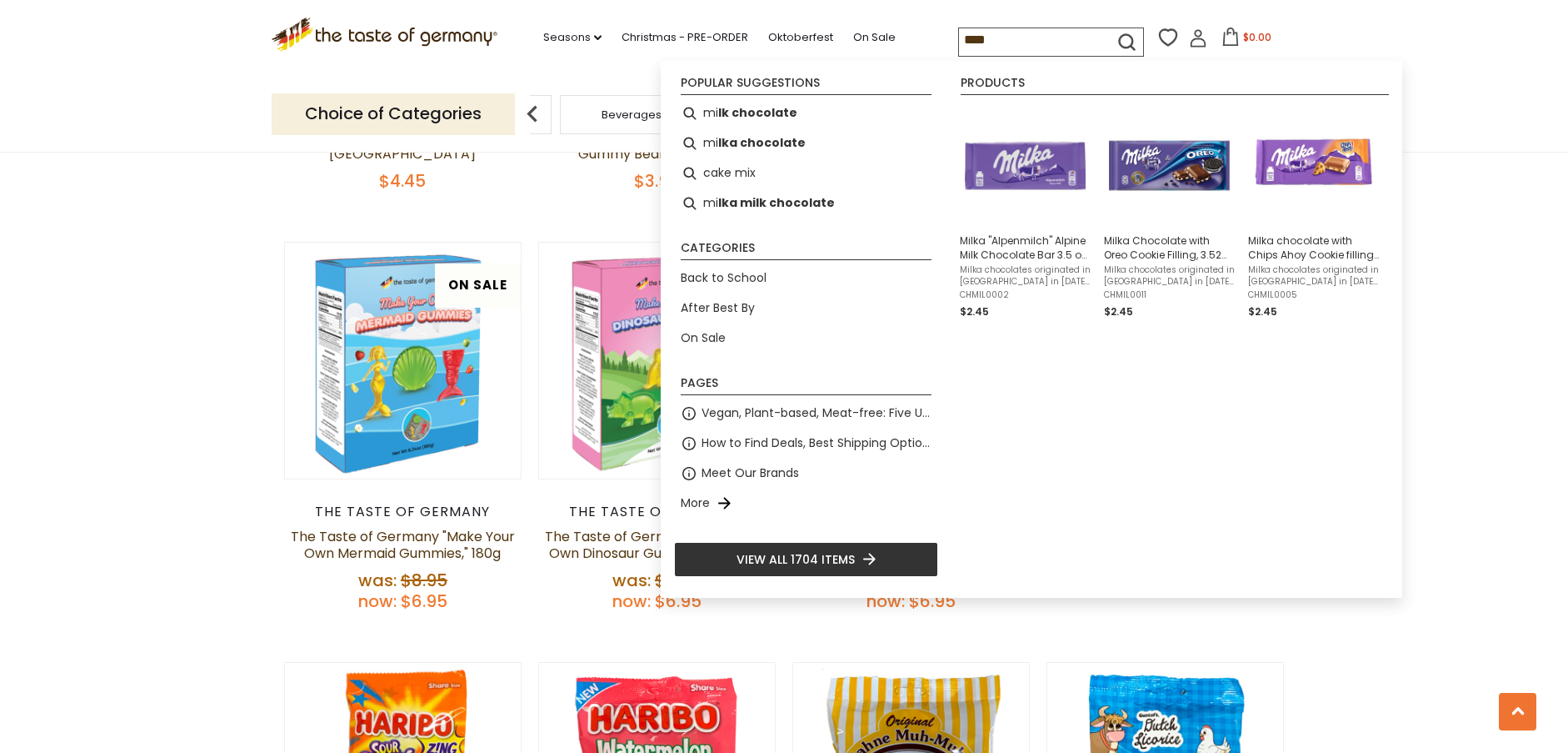
type input "*****"
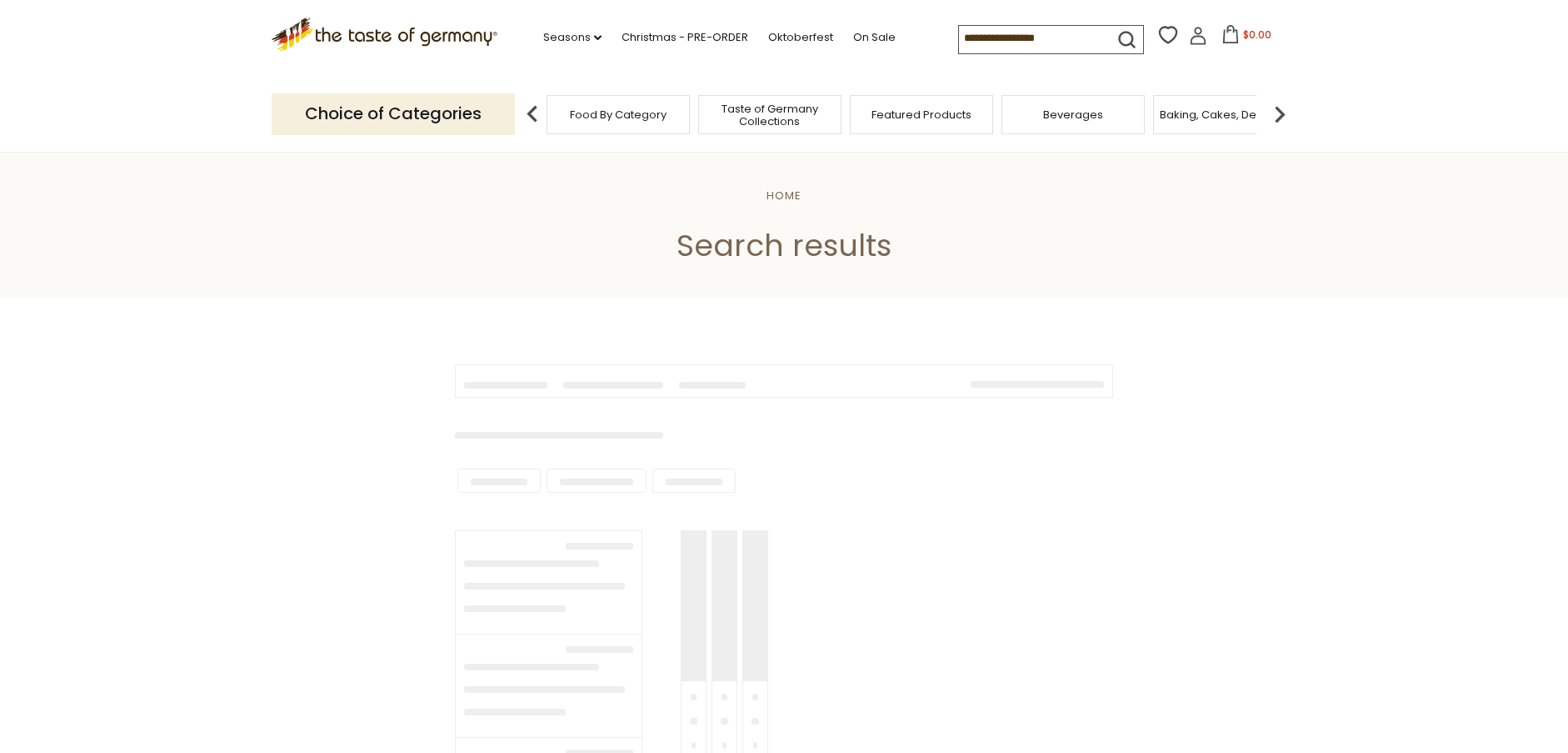
type input "*****"
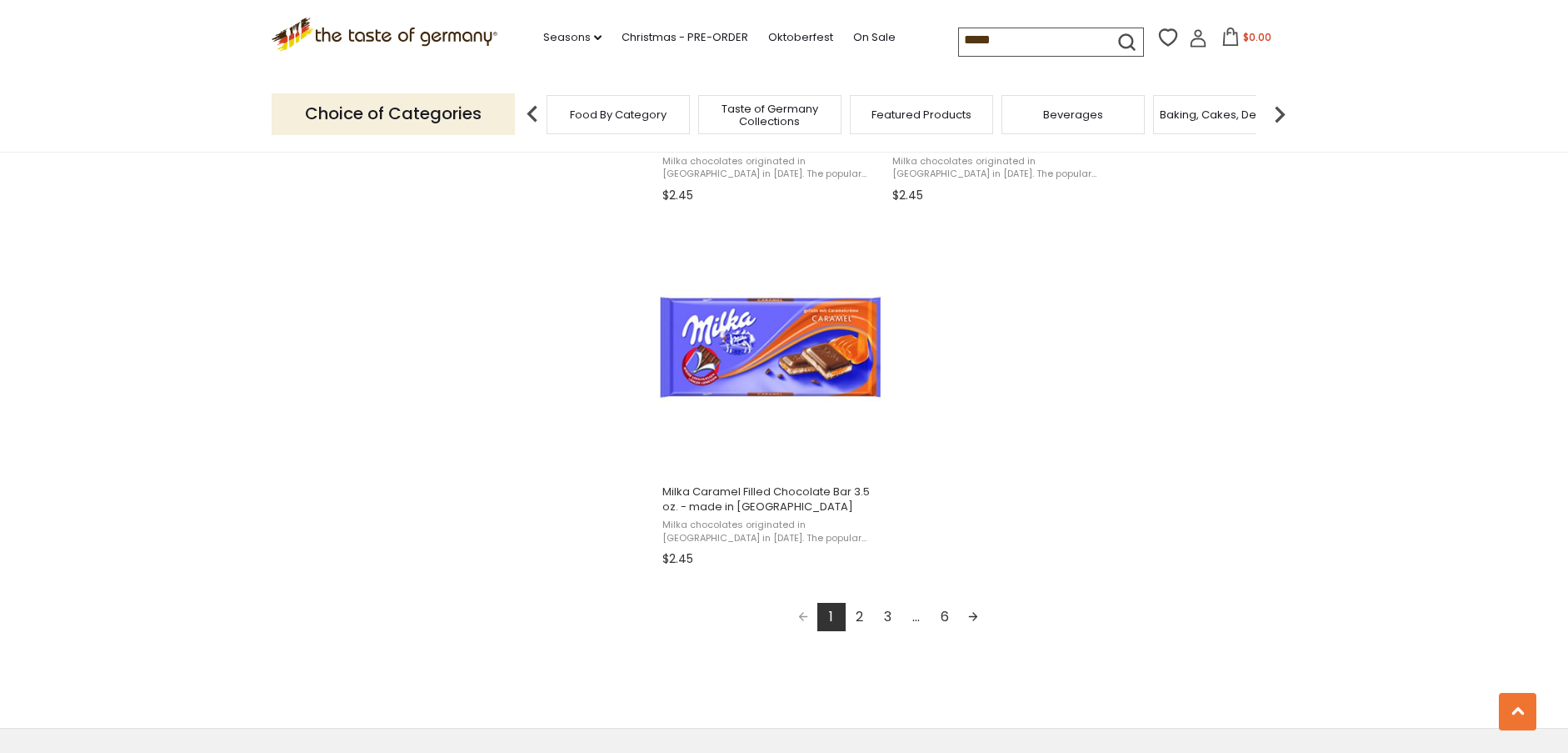
scroll to position [2751, 0]
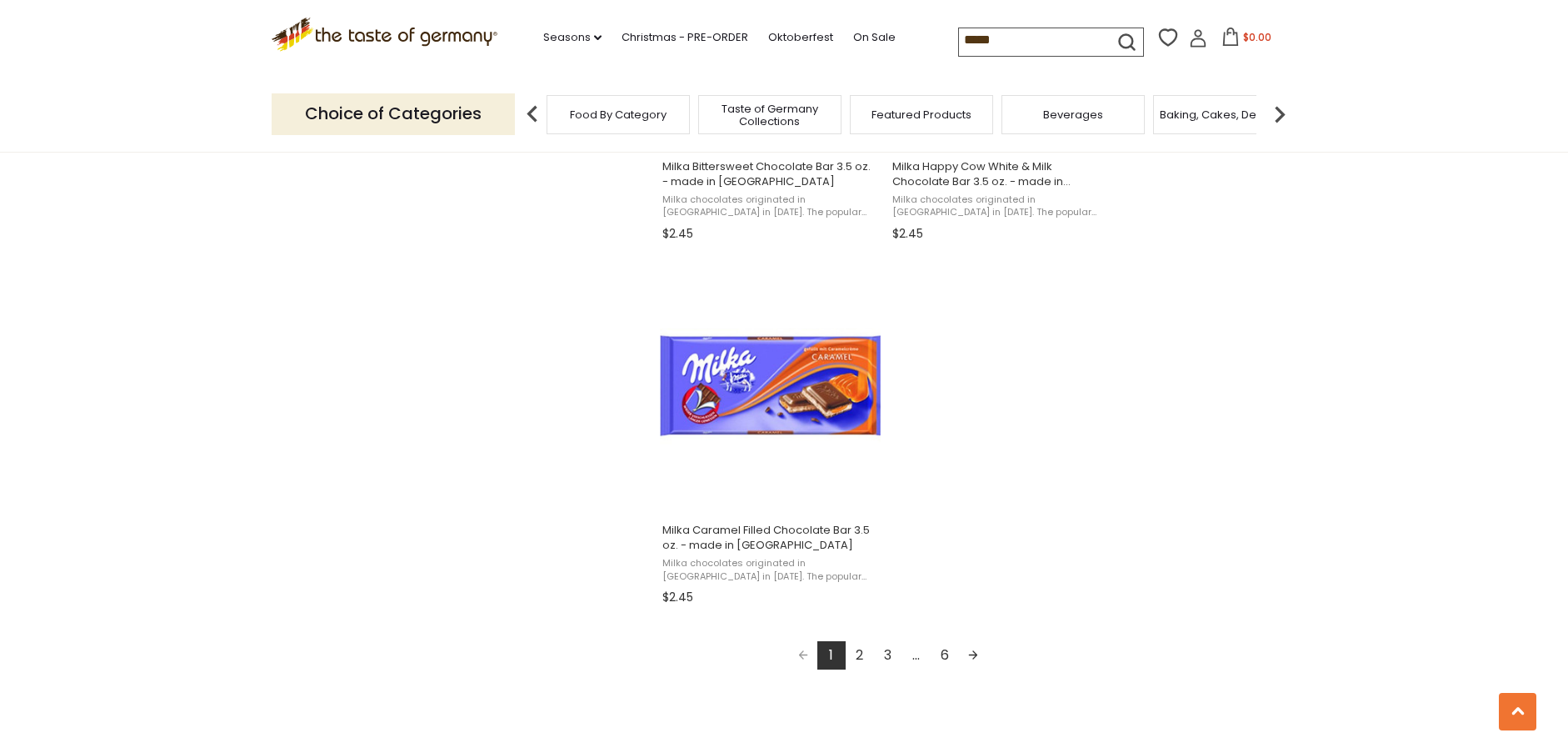
click at [862, 647] on link "2" at bounding box center [859, 655] width 29 height 29
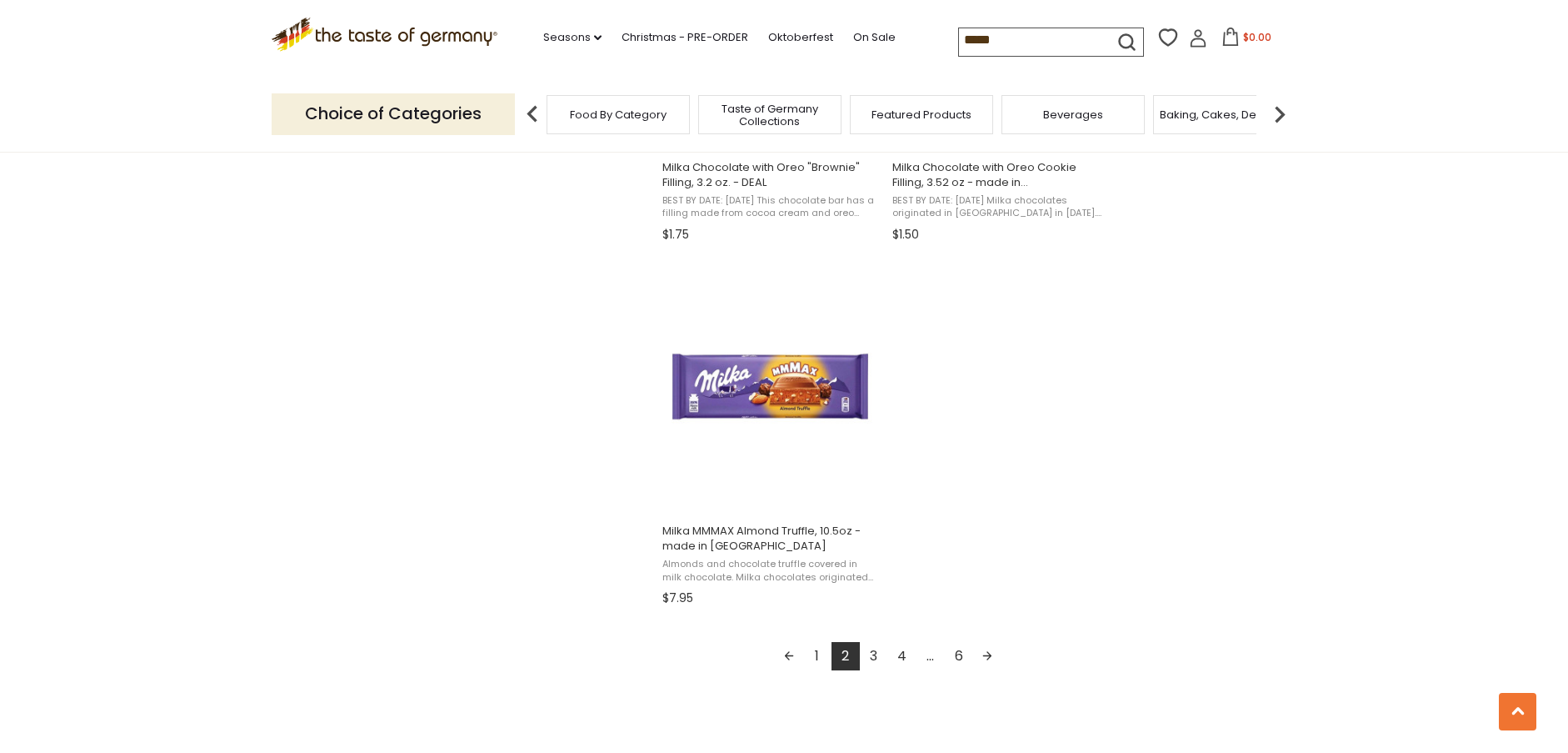
scroll to position [2751, 0]
click at [868, 651] on link "3" at bounding box center [874, 655] width 29 height 29
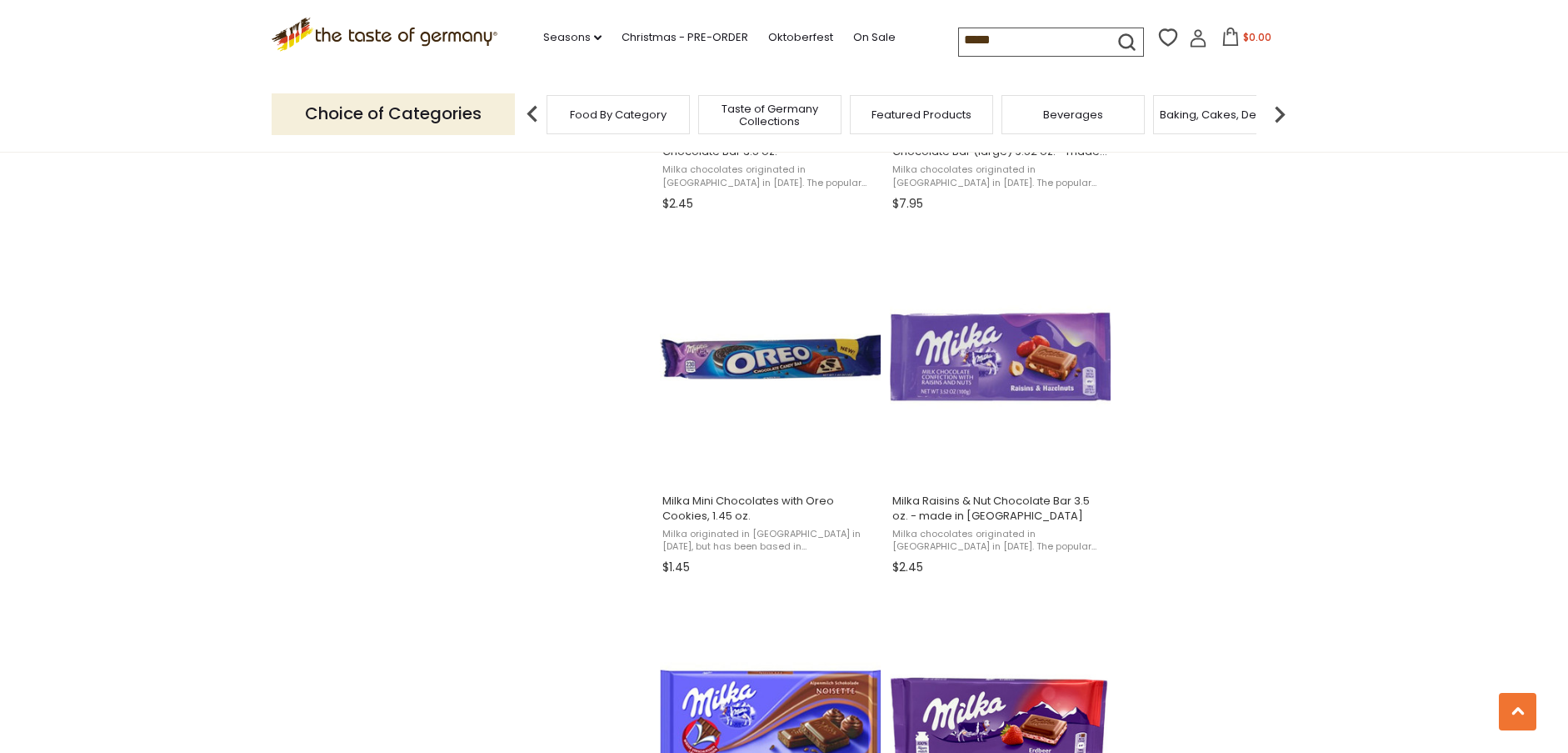
scroll to position [2250, 0]
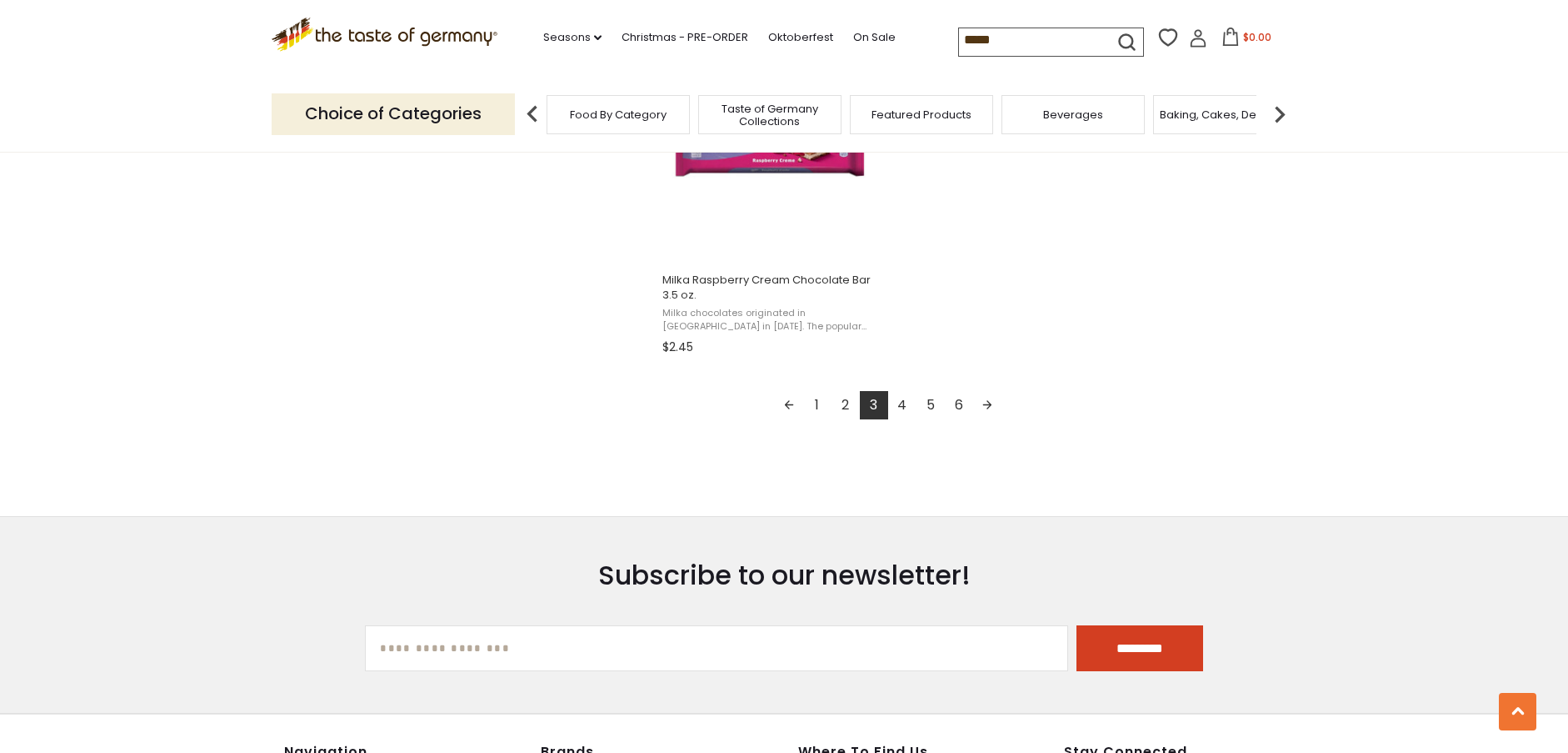
click at [909, 399] on link "4" at bounding box center [902, 405] width 29 height 29
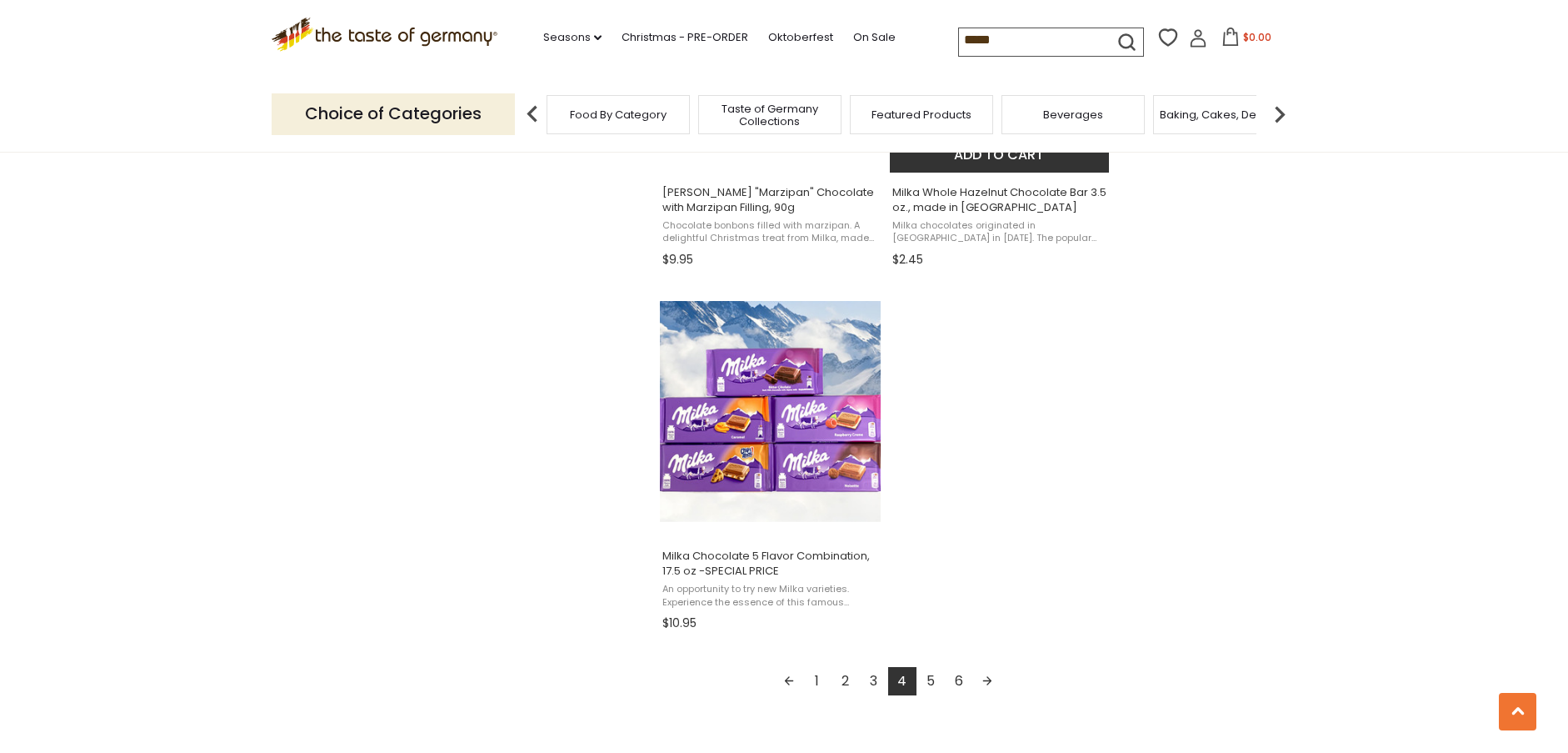
scroll to position [2751, 0]
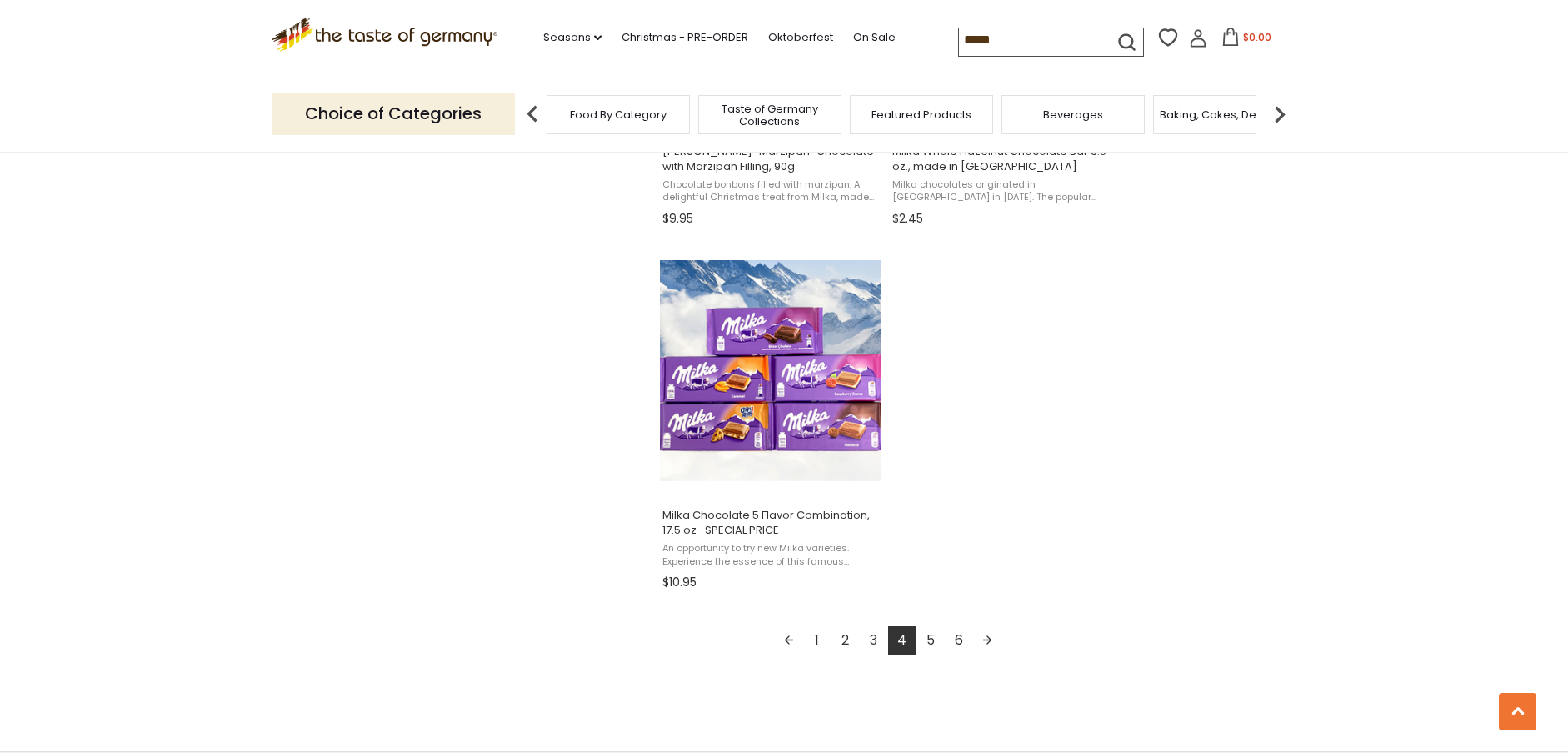
click at [932, 638] on link "5" at bounding box center [931, 640] width 29 height 29
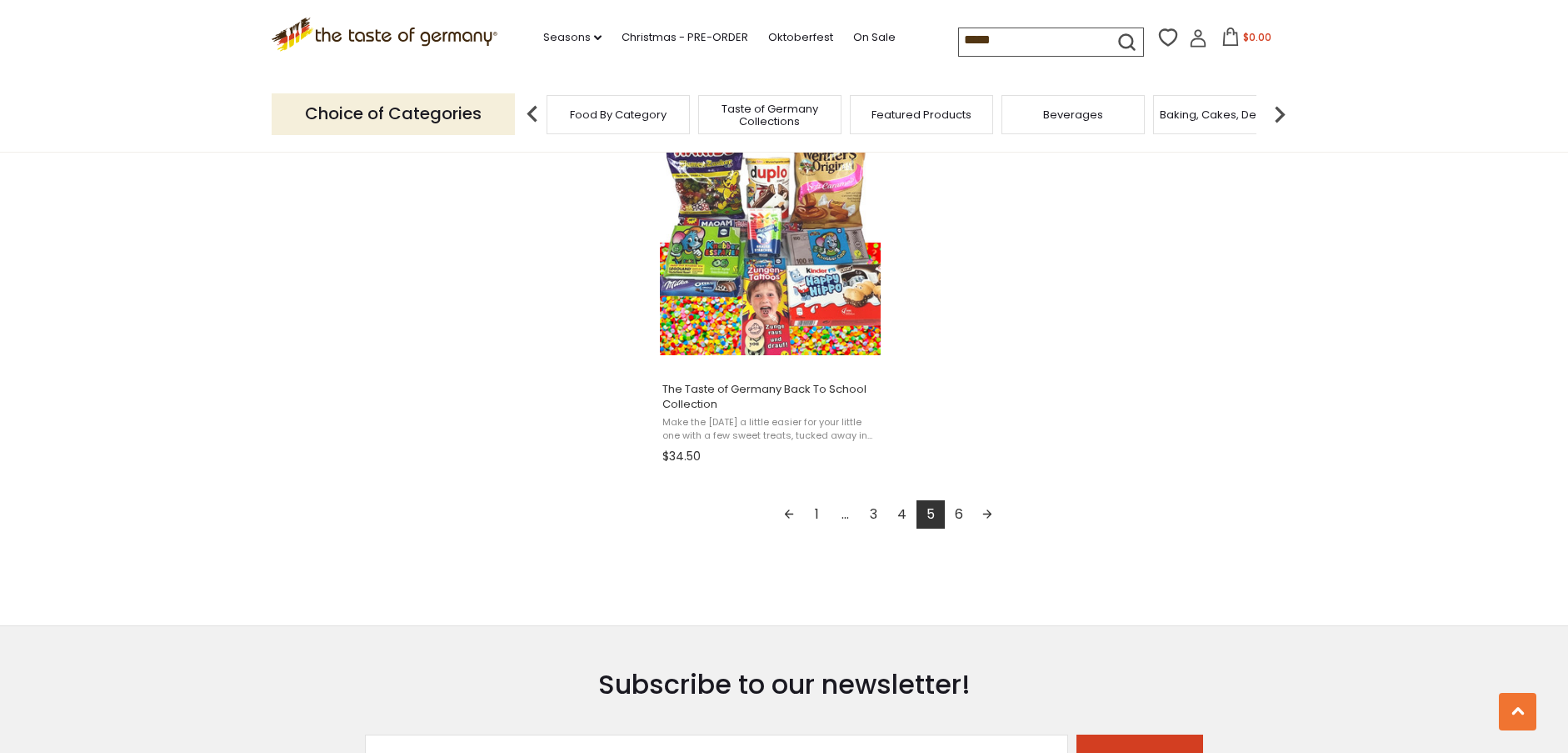
scroll to position [2917, 0]
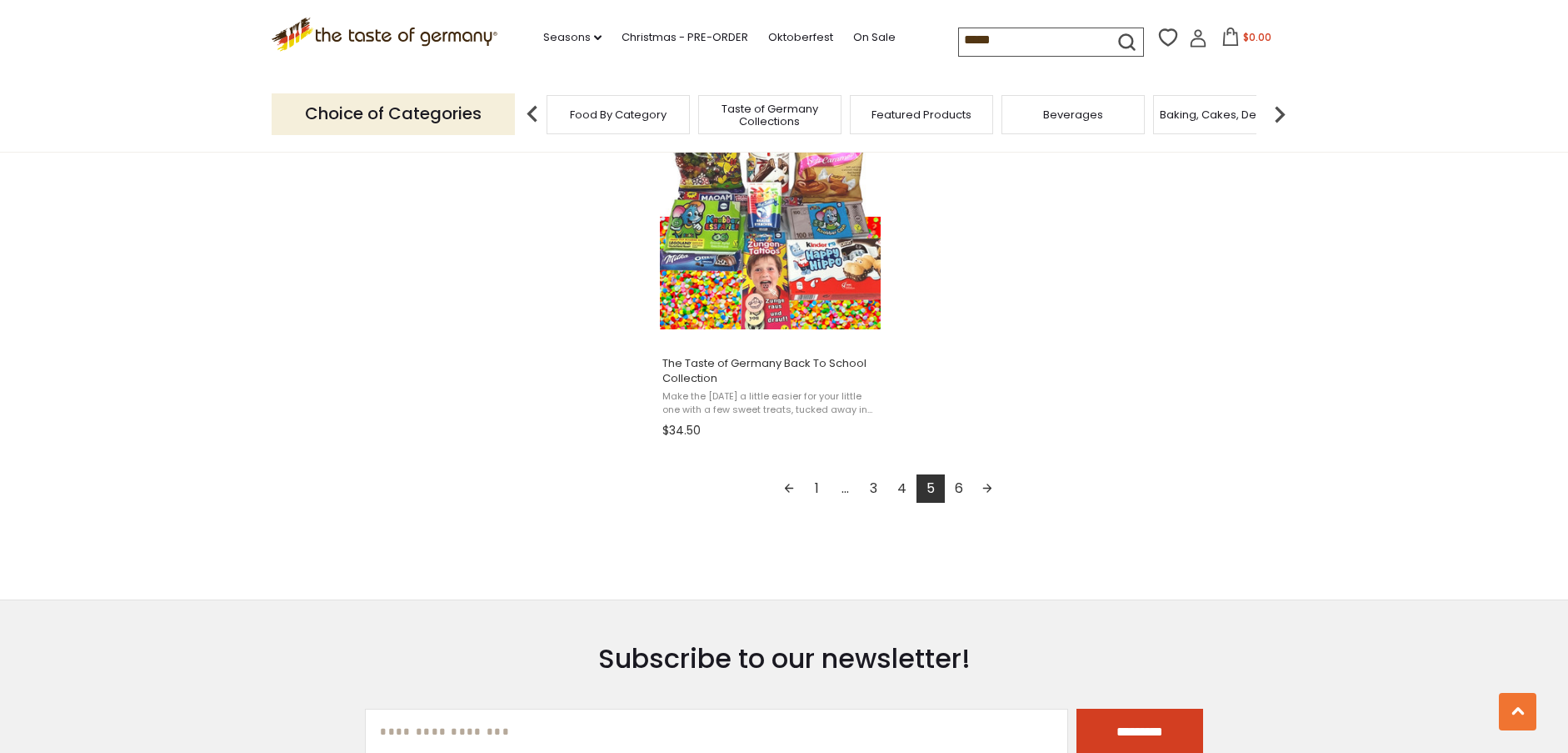
click at [964, 488] on link "6" at bounding box center [959, 488] width 29 height 29
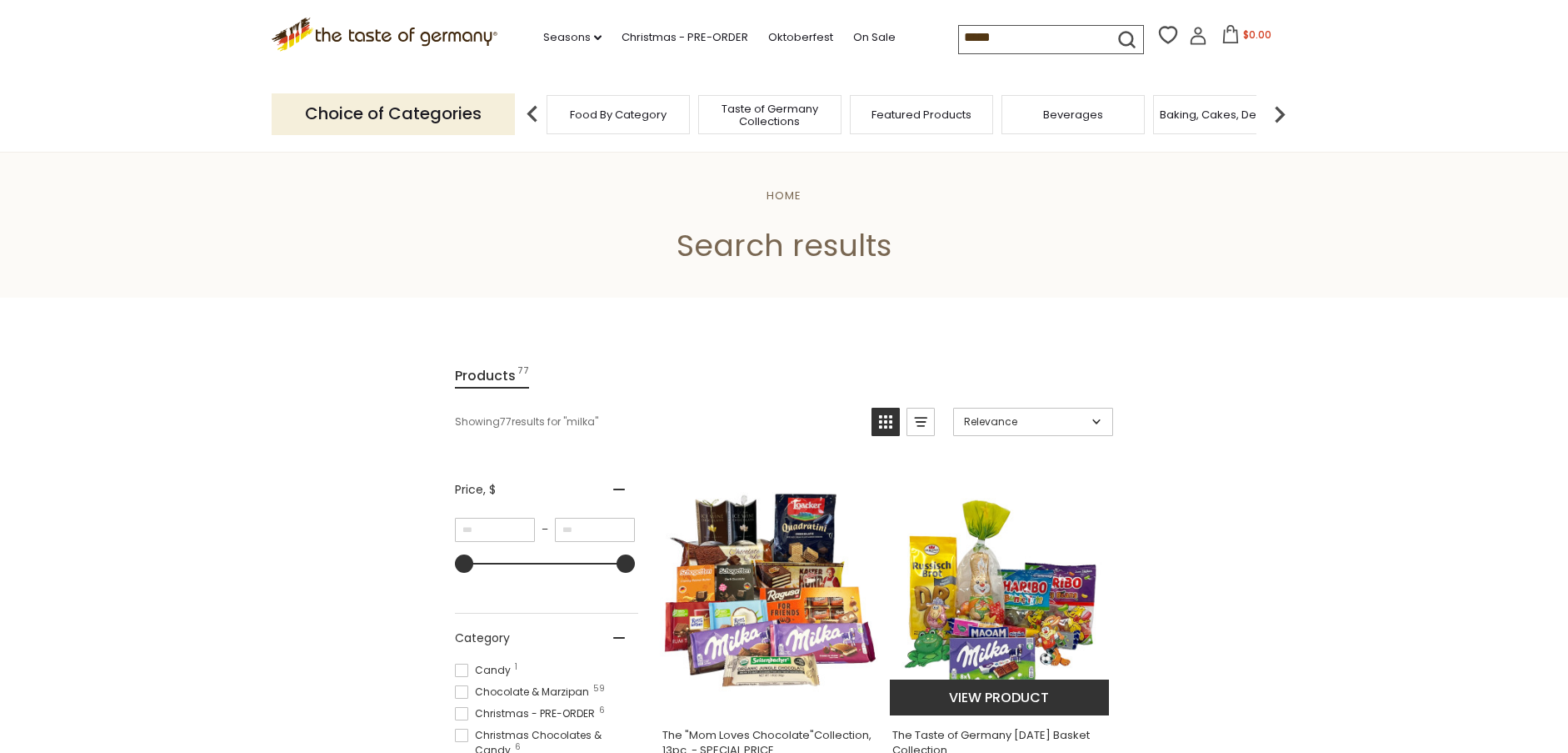
scroll to position [333, 0]
